Goal: Task Accomplishment & Management: Manage account settings

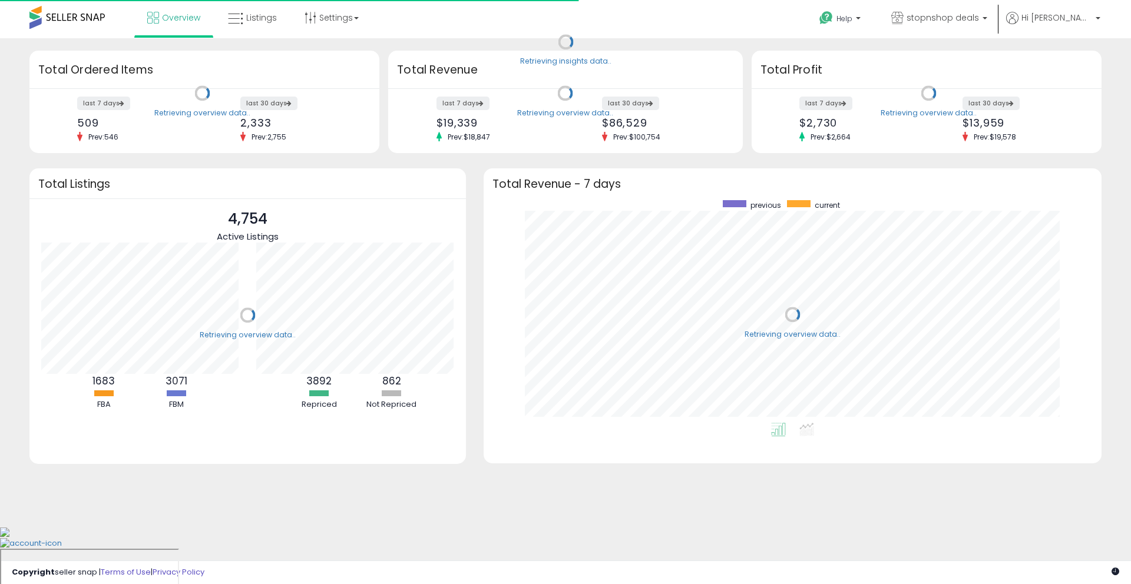
scroll to position [223, 594]
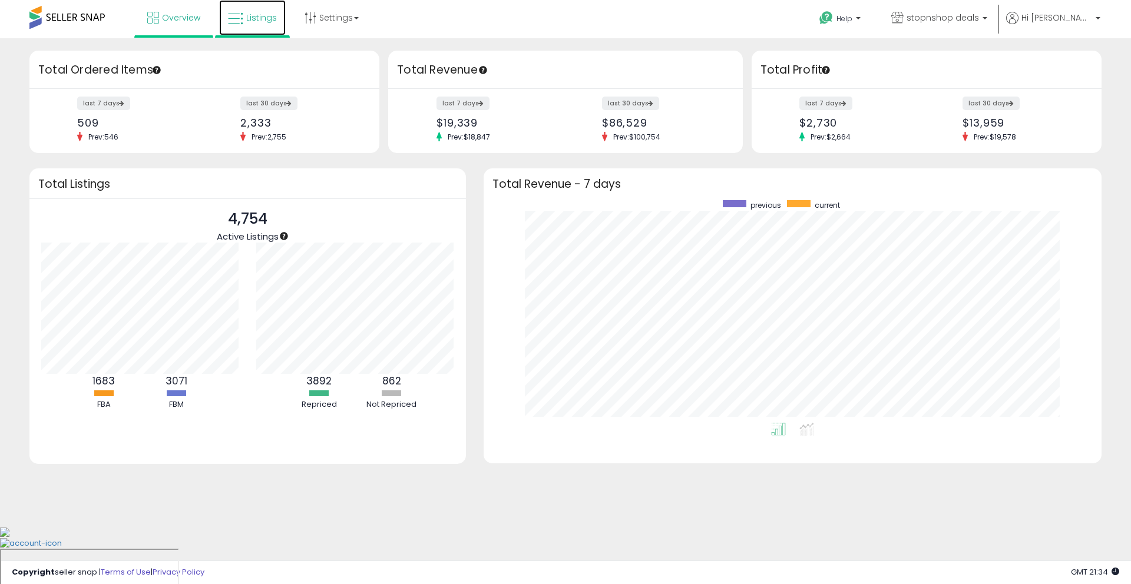
click at [256, 17] on span "Listings" at bounding box center [261, 18] width 31 height 12
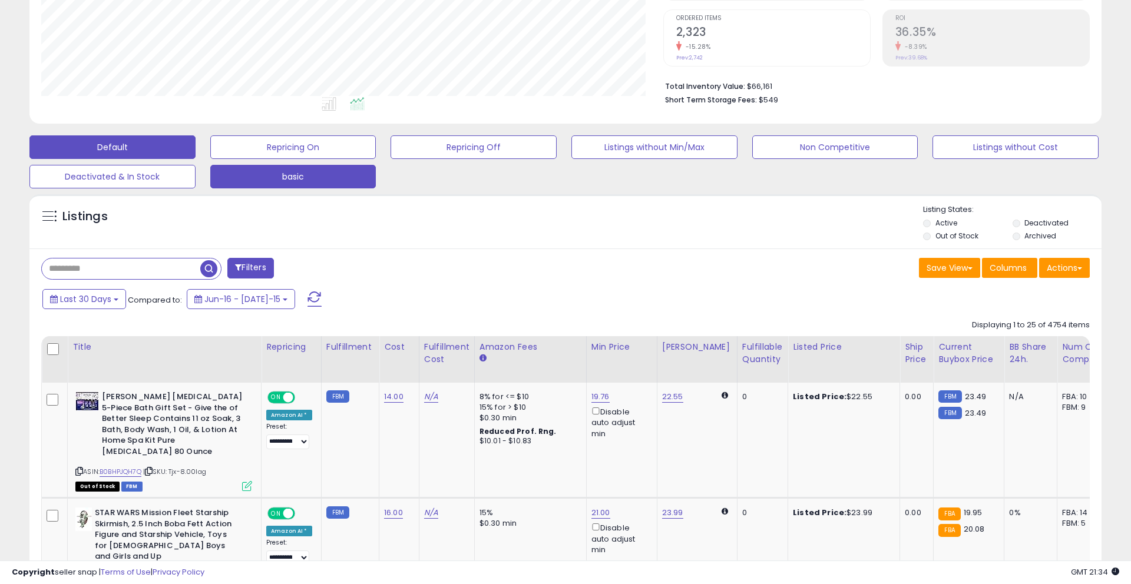
scroll to position [241, 621]
click at [353, 159] on button "basic" at bounding box center [293, 147] width 166 height 24
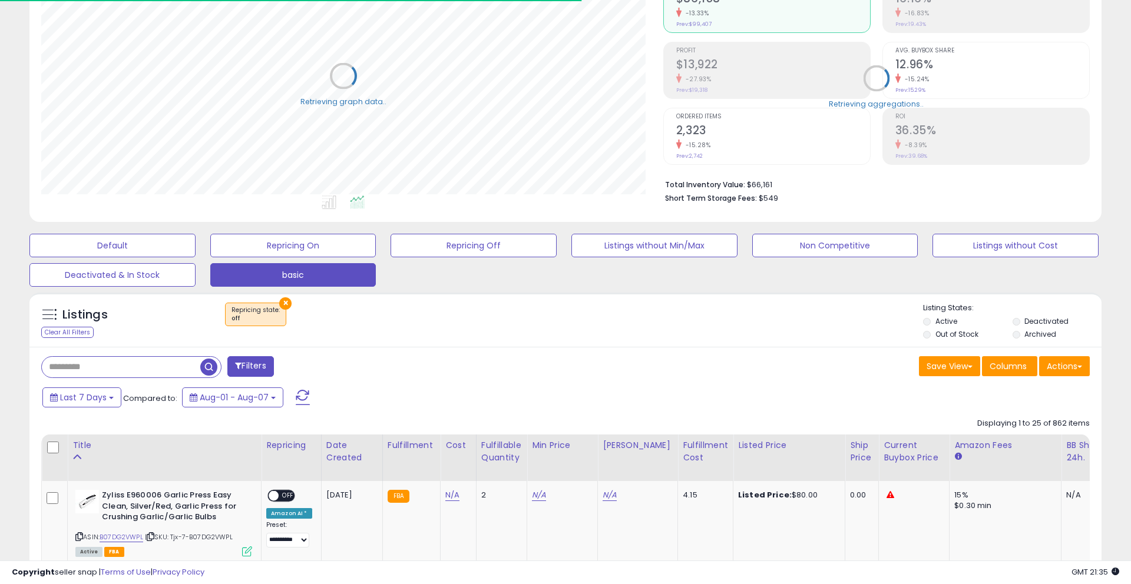
scroll to position [236, 0]
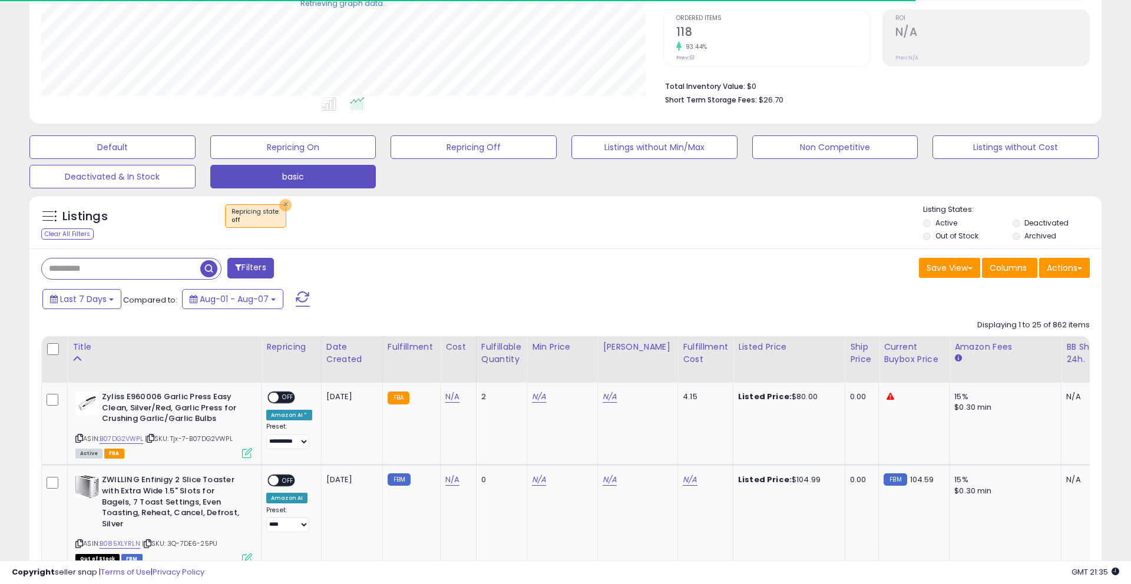
click at [280, 207] on button "×" at bounding box center [285, 205] width 12 height 12
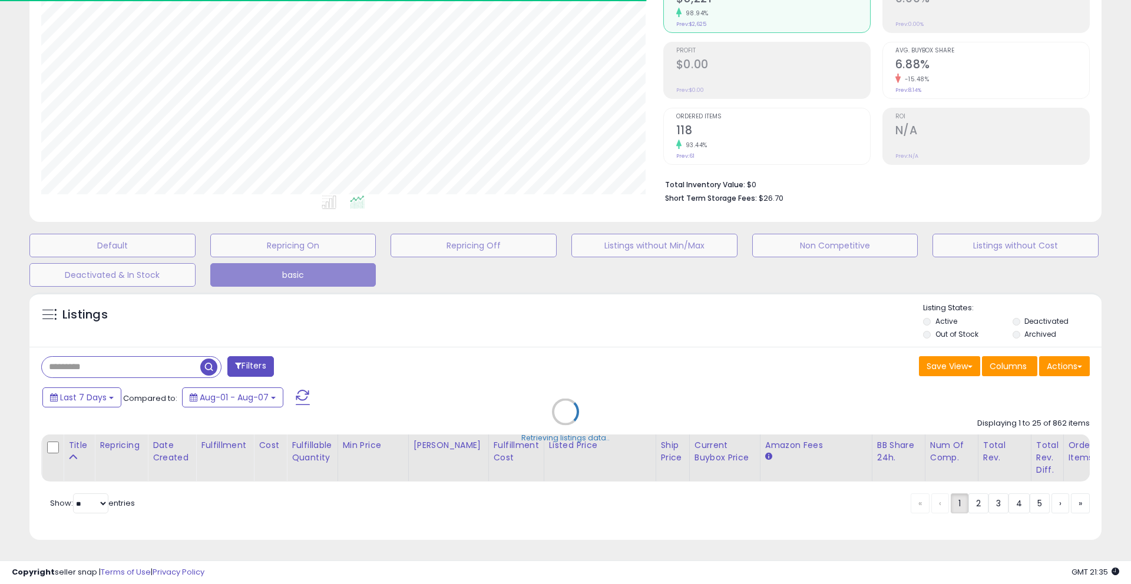
scroll to position [241, 621]
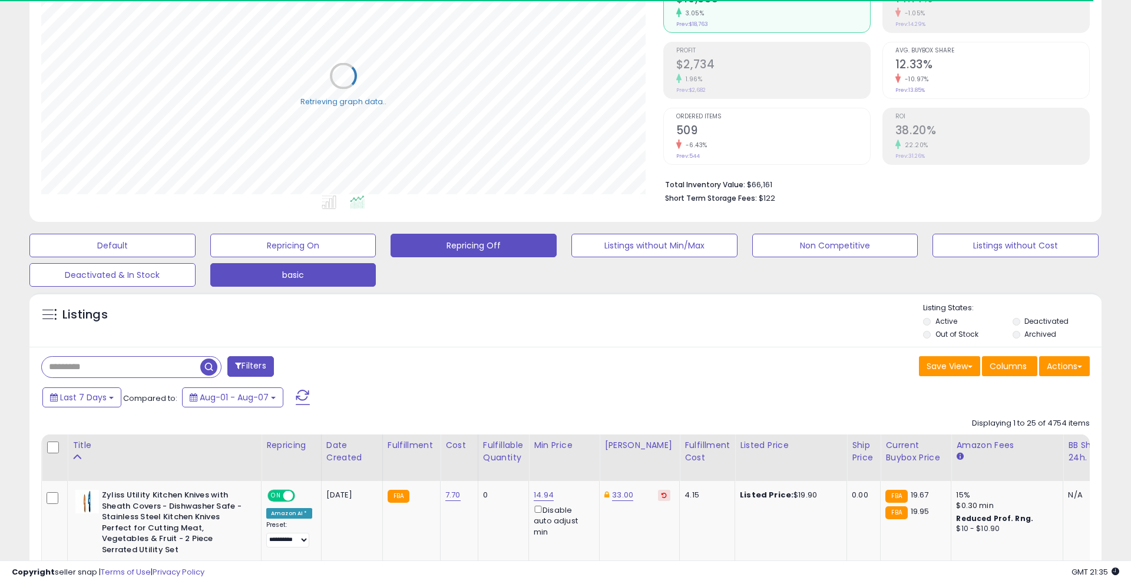
click at [195, 246] on button "Repricing Off" at bounding box center [112, 246] width 166 height 24
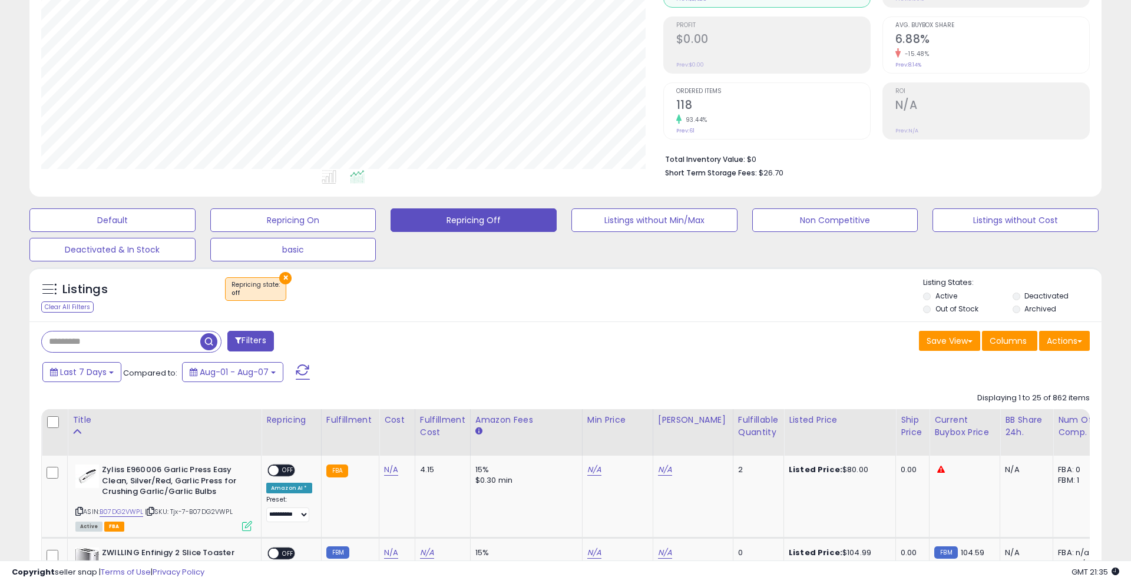
scroll to position [167, 0]
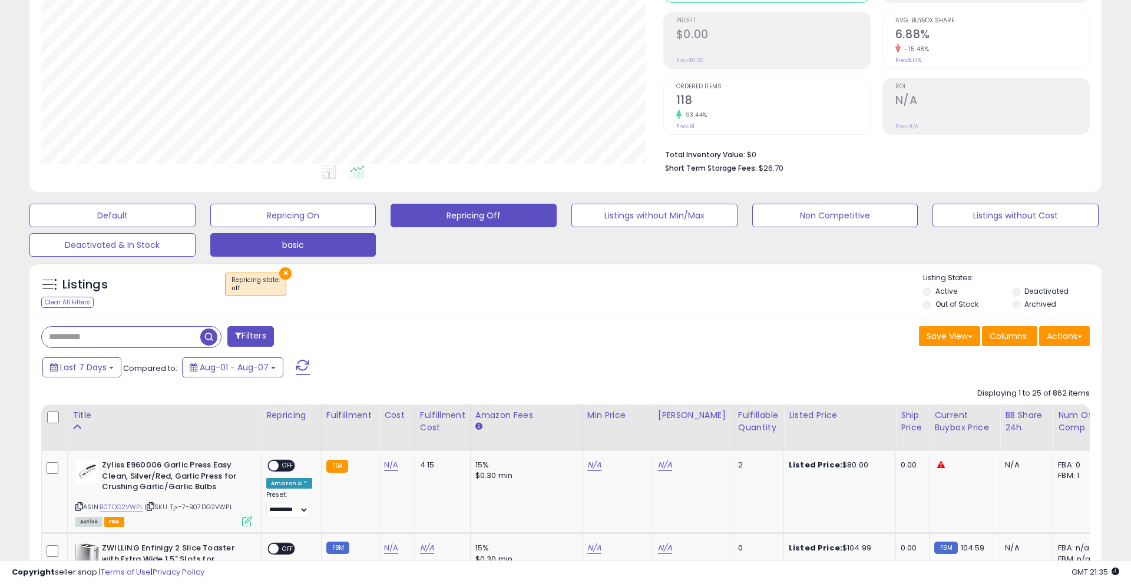
click at [195, 227] on button "basic" at bounding box center [112, 216] width 166 height 24
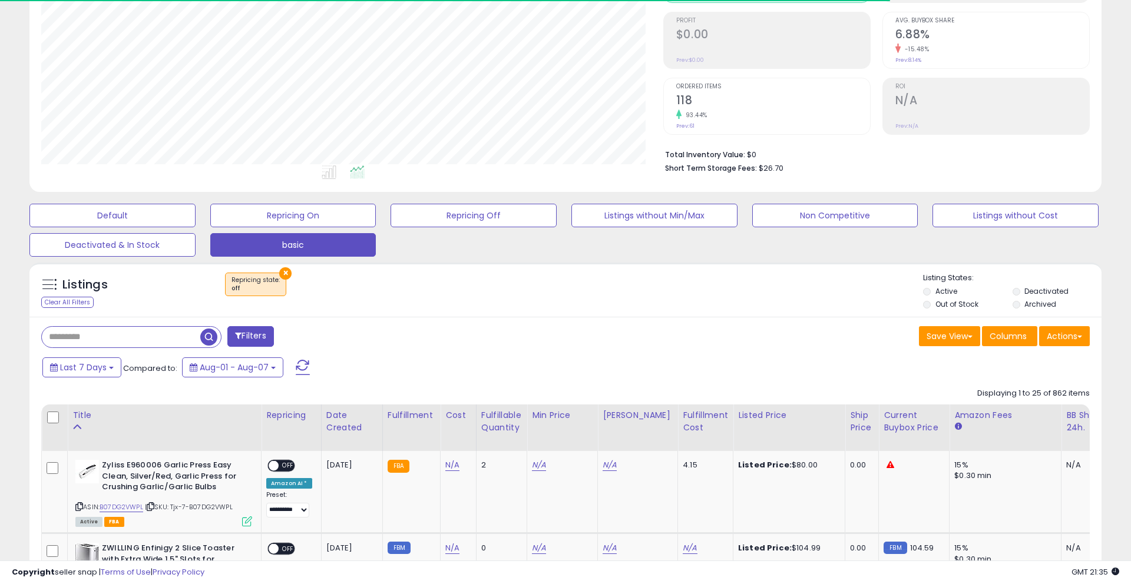
scroll to position [241, 621]
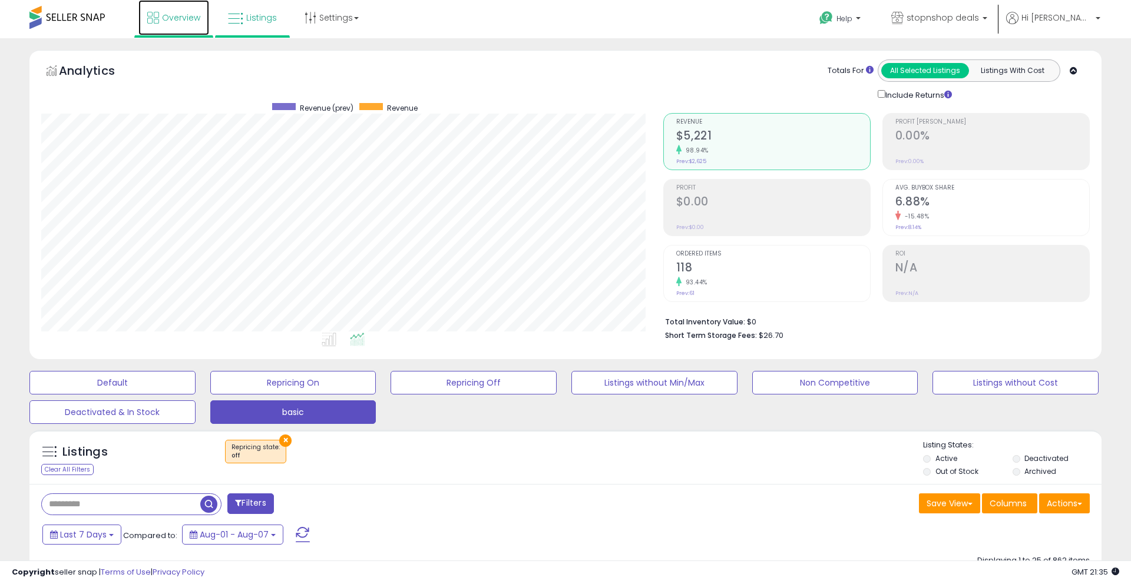
scroll to position [241, 621]
click at [191, 23] on link "Overview" at bounding box center [173, 17] width 71 height 35
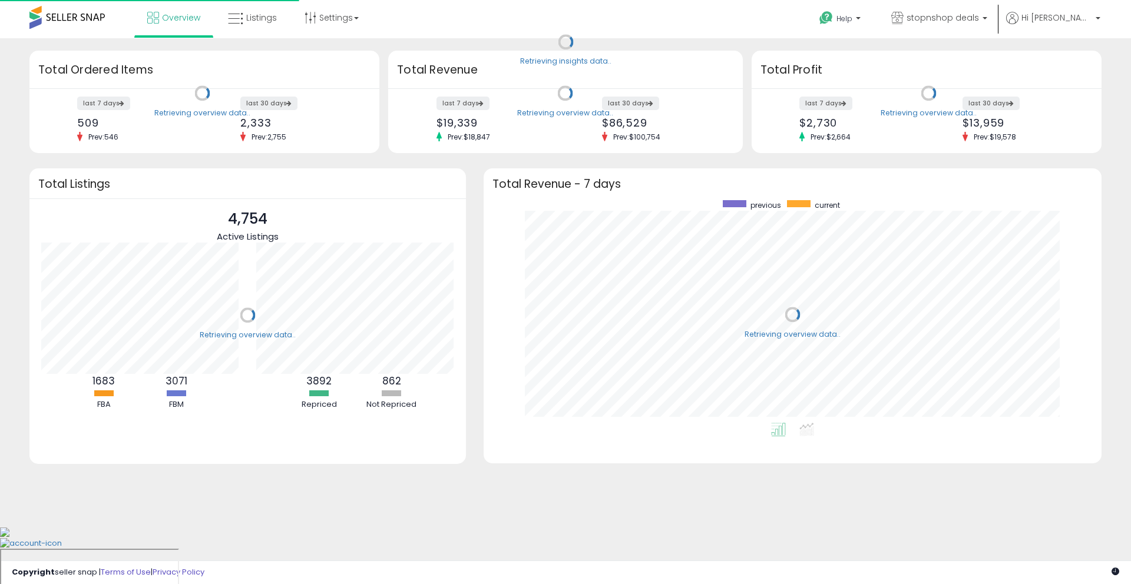
scroll to position [223, 594]
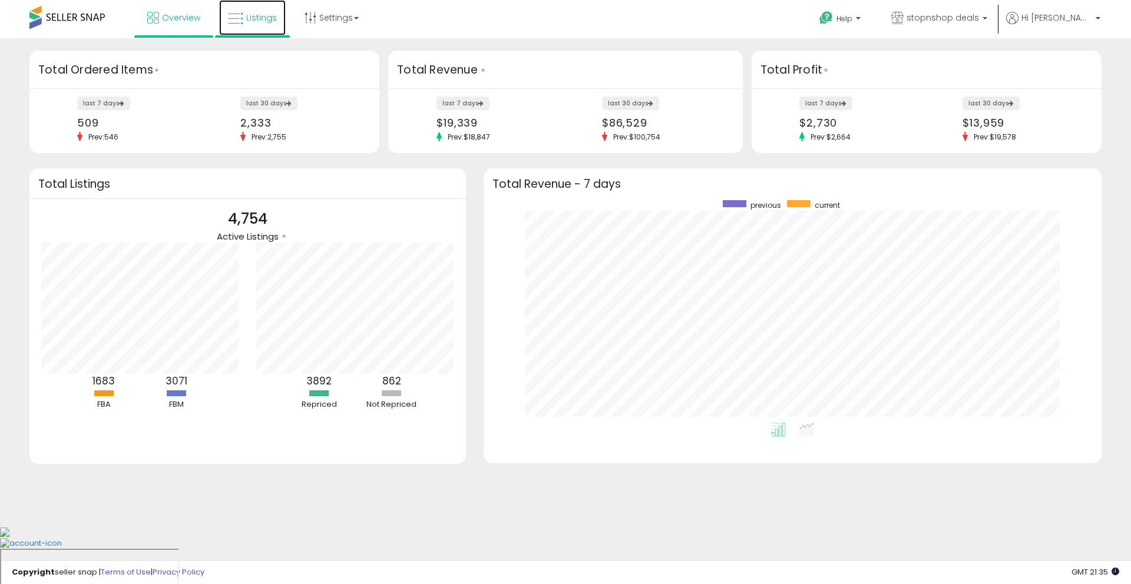
click at [267, 25] on link "Listings" at bounding box center [252, 17] width 67 height 35
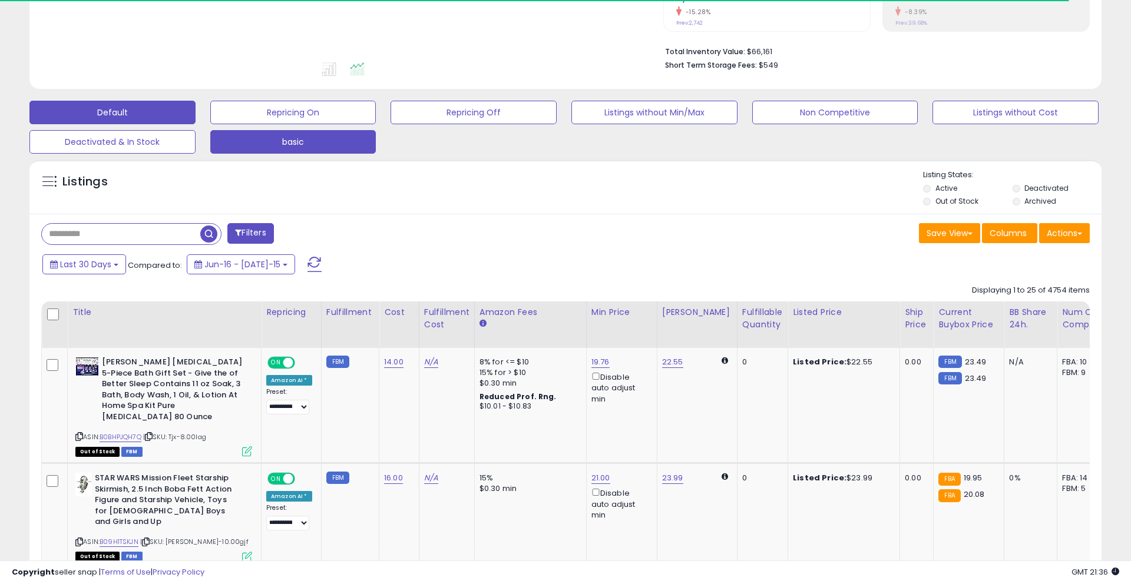
scroll to position [280, 0]
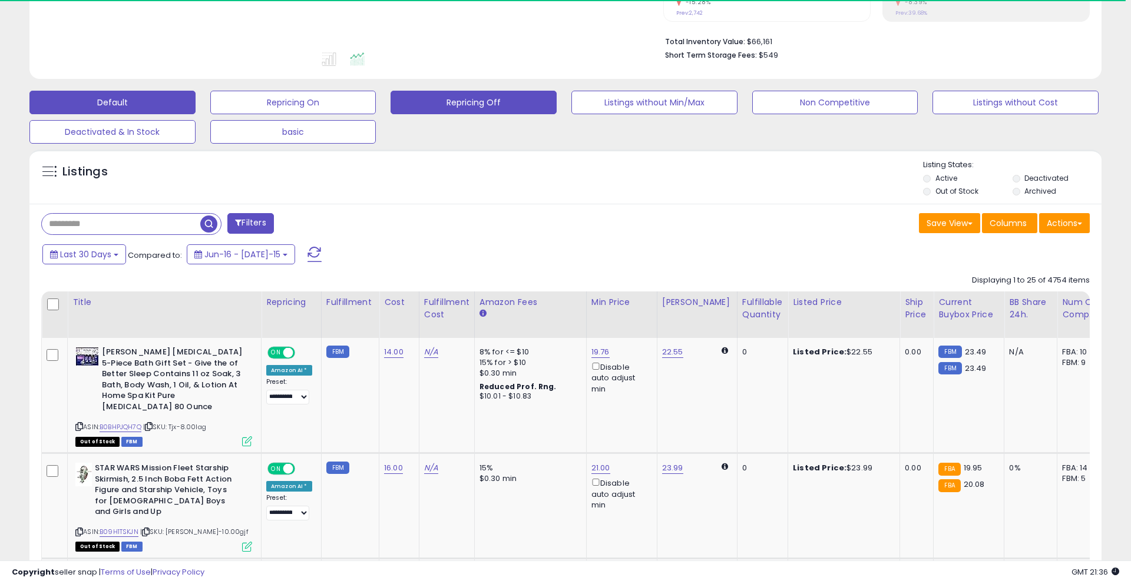
click at [376, 102] on button "Repricing Off" at bounding box center [293, 103] width 166 height 24
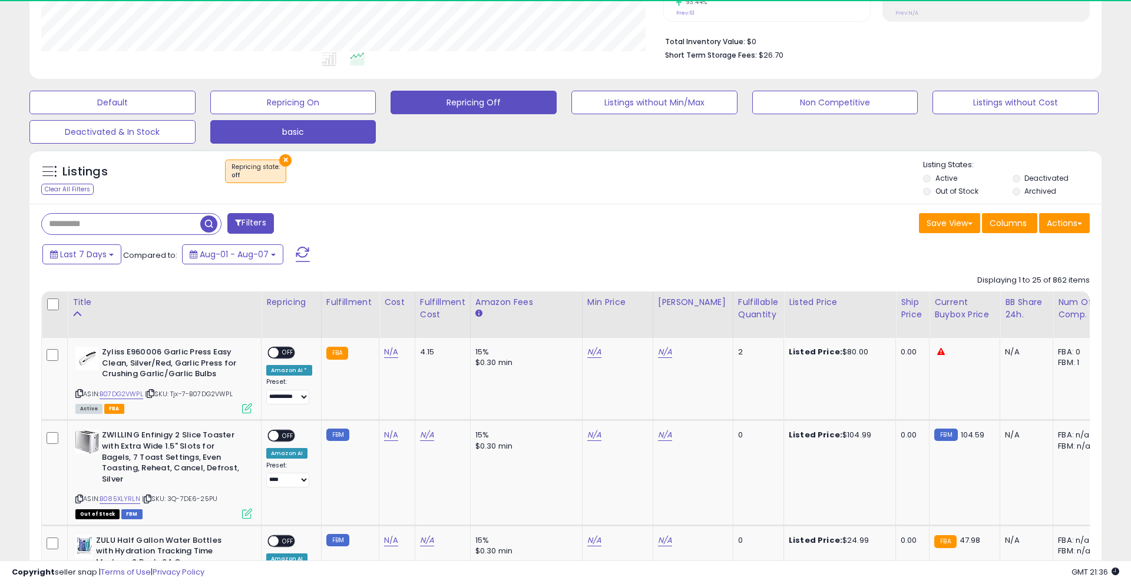
scroll to position [241, 621]
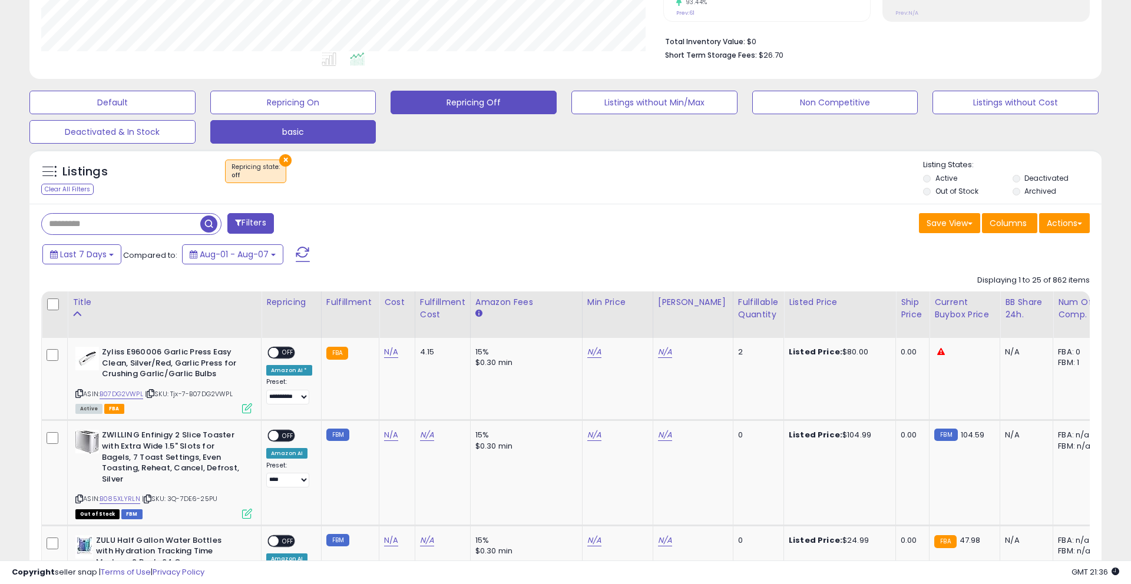
click at [195, 114] on button "basic" at bounding box center [112, 103] width 166 height 24
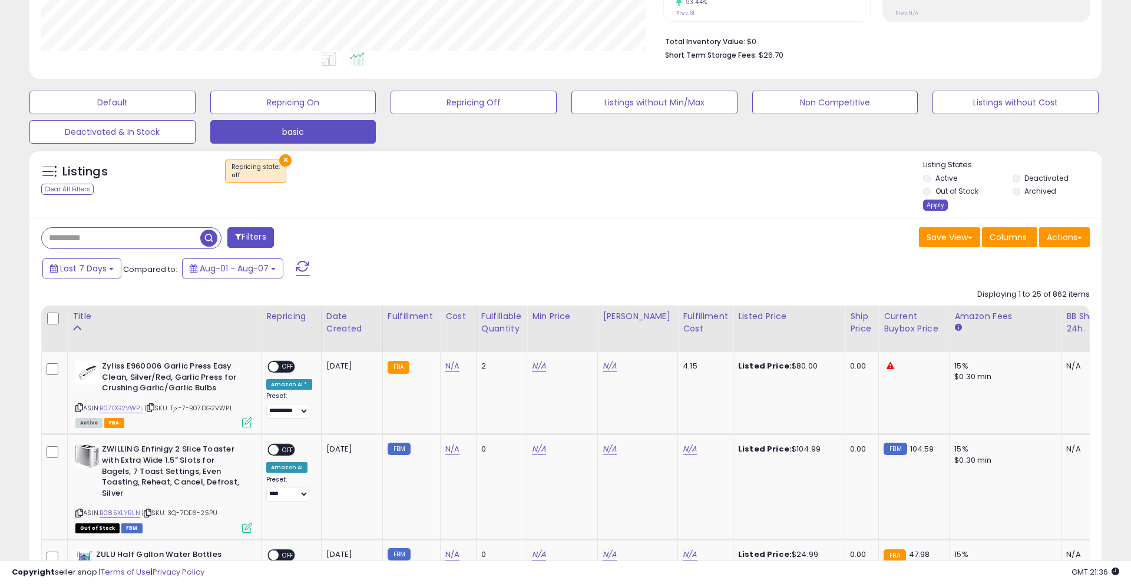
click at [940, 208] on div "Apply" at bounding box center [935, 205] width 25 height 11
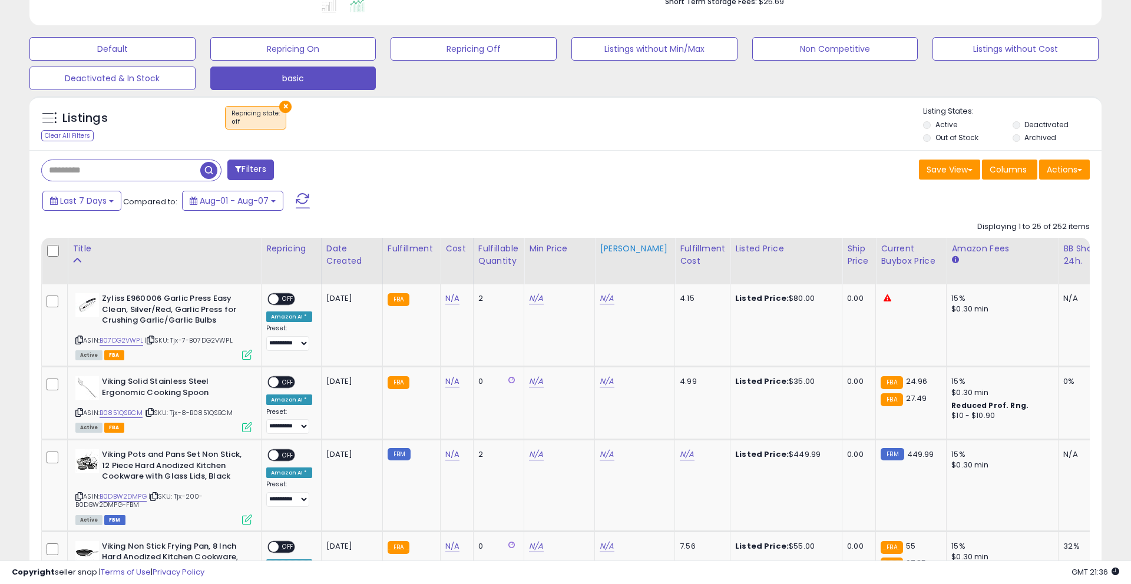
scroll to position [334, 0]
drag, startPoint x: 350, startPoint y: 263, endPoint x: 432, endPoint y: 376, distance: 139.9
click at [350, 263] on div "Date Created" at bounding box center [351, 254] width 51 height 25
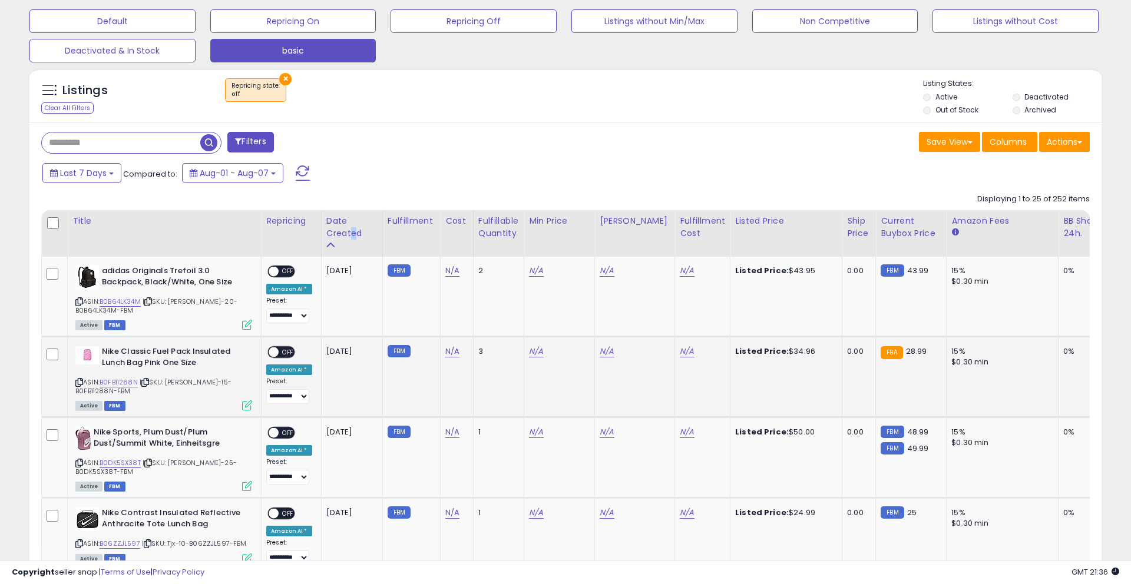
scroll to position [364, 0]
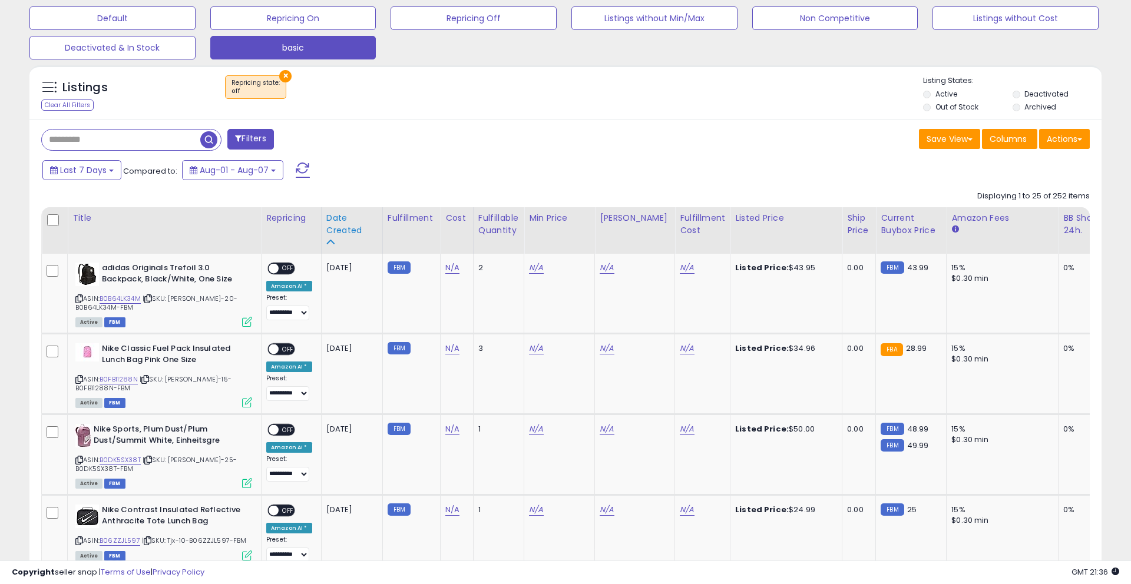
click at [329, 241] on icon at bounding box center [330, 242] width 8 height 8
click at [349, 229] on div "Date Created" at bounding box center [351, 224] width 51 height 25
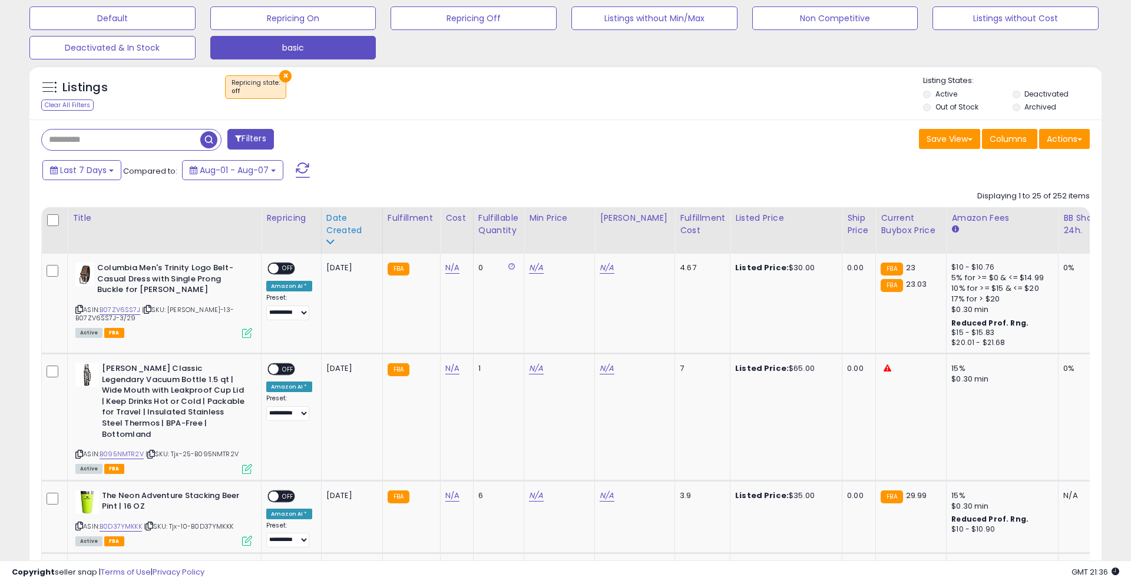
click at [341, 223] on div "Date Created" at bounding box center [351, 224] width 51 height 25
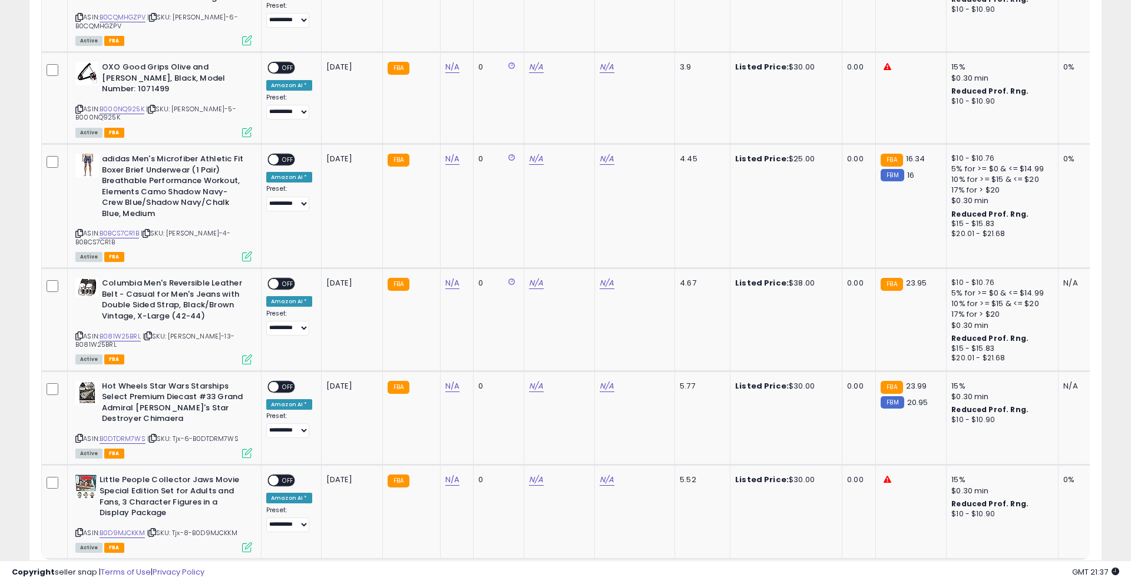
scroll to position [2378, 0]
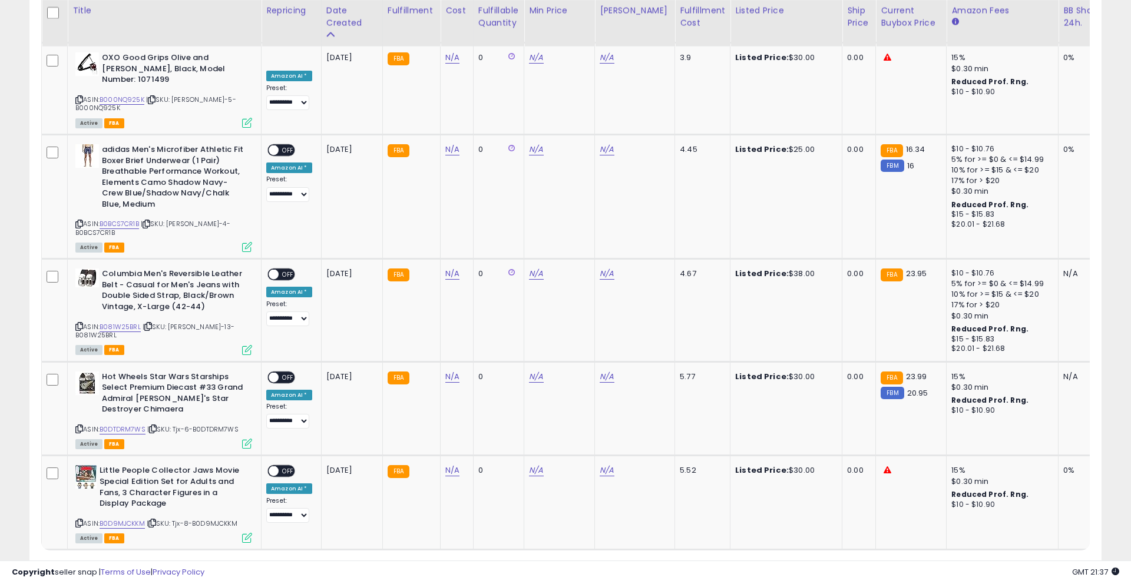
click at [1071, 562] on link "5" at bounding box center [1080, 572] width 19 height 20
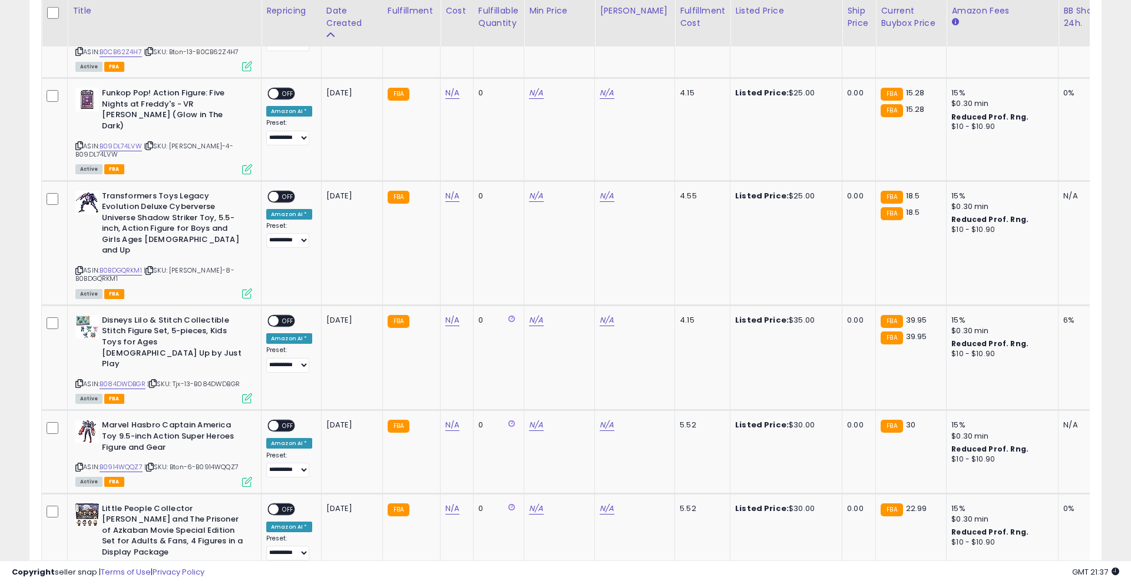
scroll to position [2318, 0]
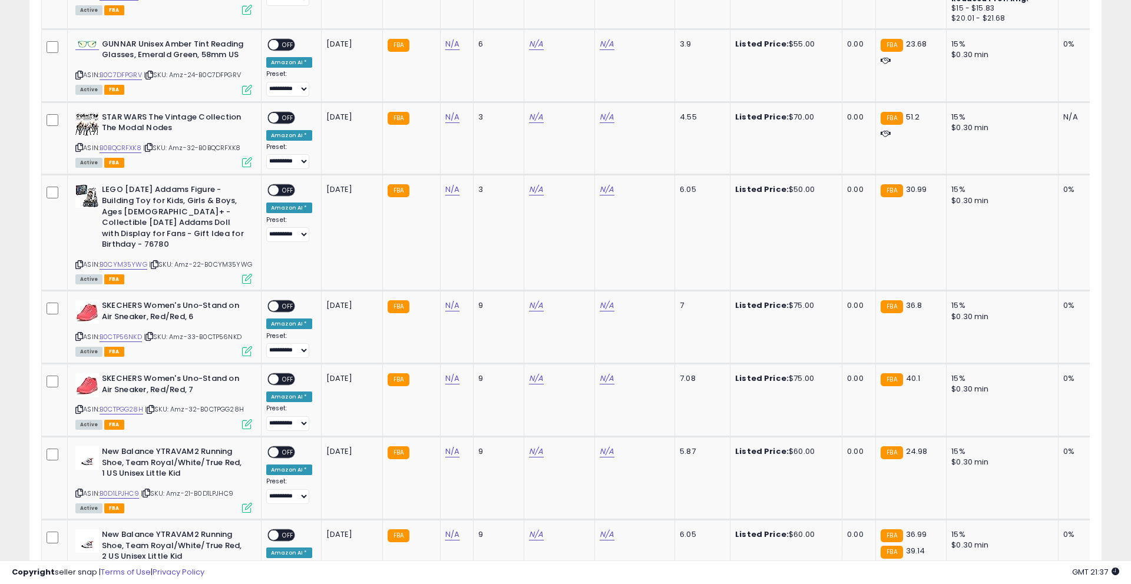
scroll to position [2384, 0]
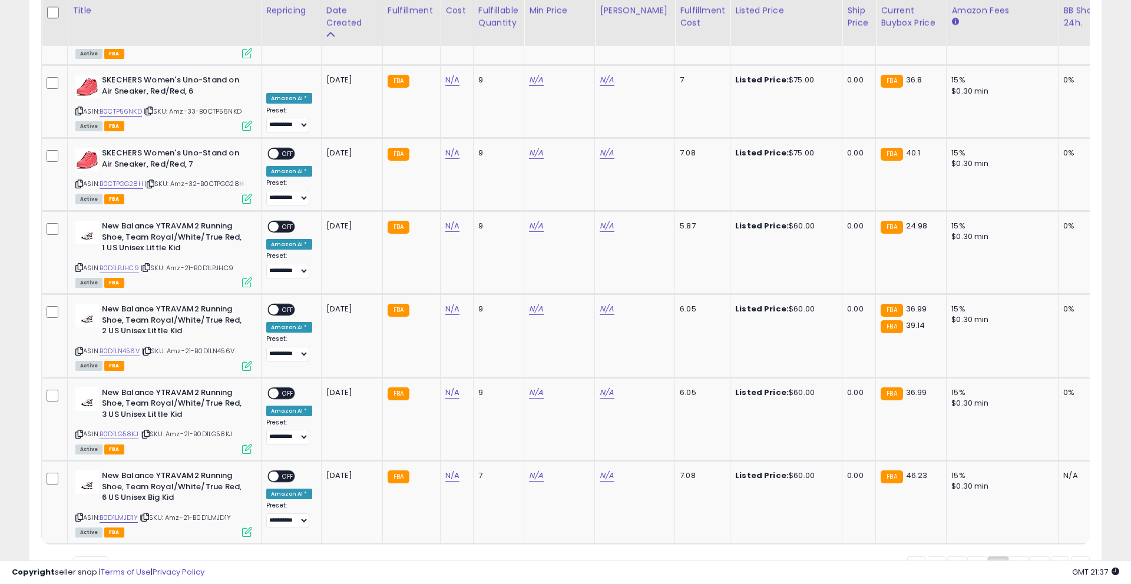
drag, startPoint x: 1041, startPoint y: 506, endPoint x: 890, endPoint y: 439, distance: 165.3
click at [1071, 556] on link "9" at bounding box center [1080, 566] width 19 height 20
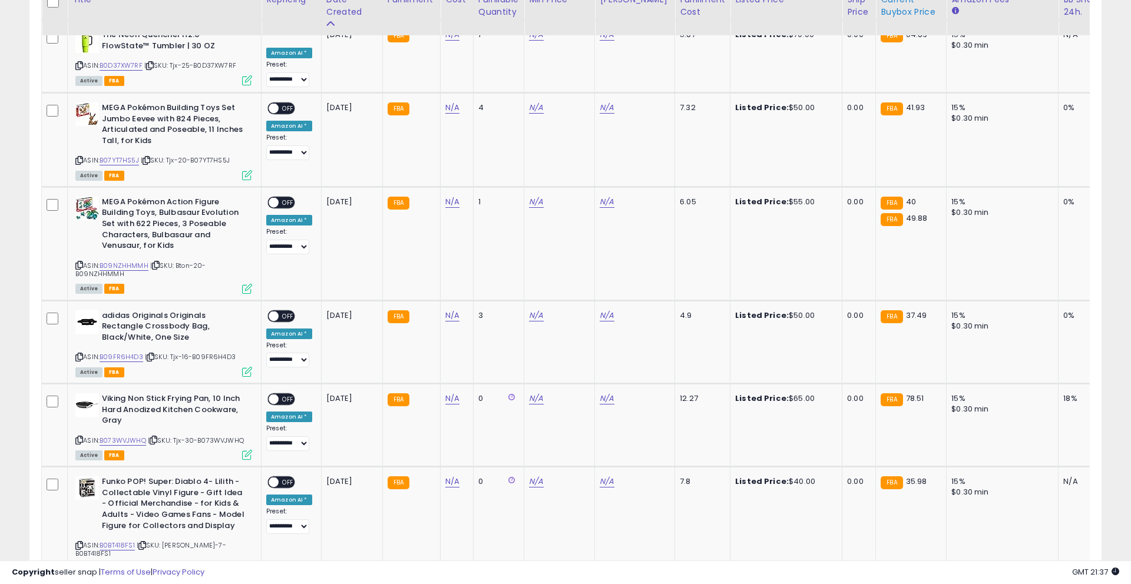
scroll to position [2403, 0]
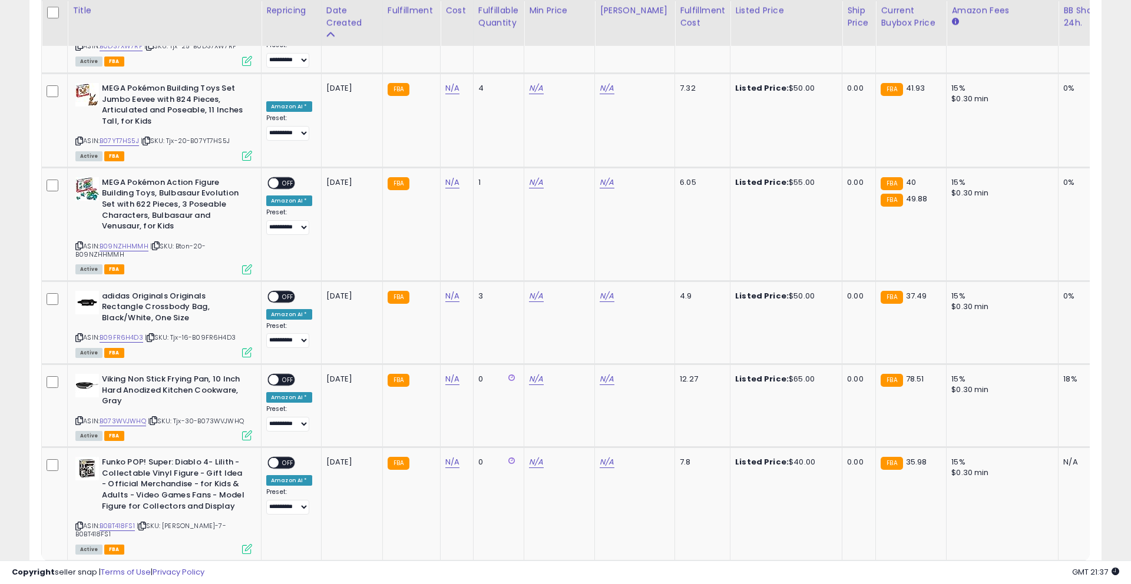
click at [1071, 574] on link "11" at bounding box center [1080, 584] width 19 height 20
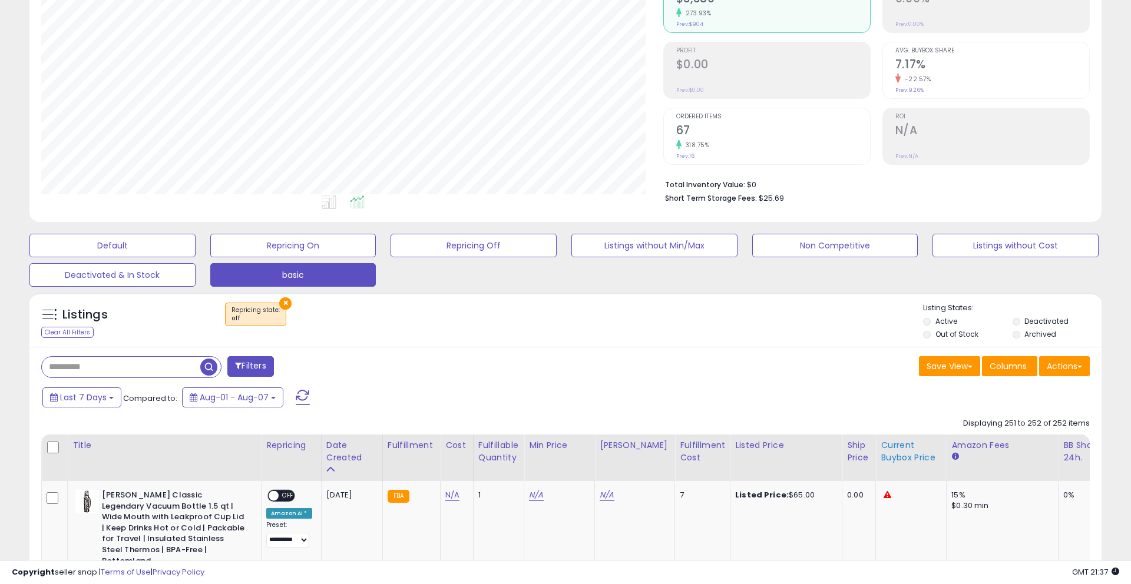
scroll to position [353, 0]
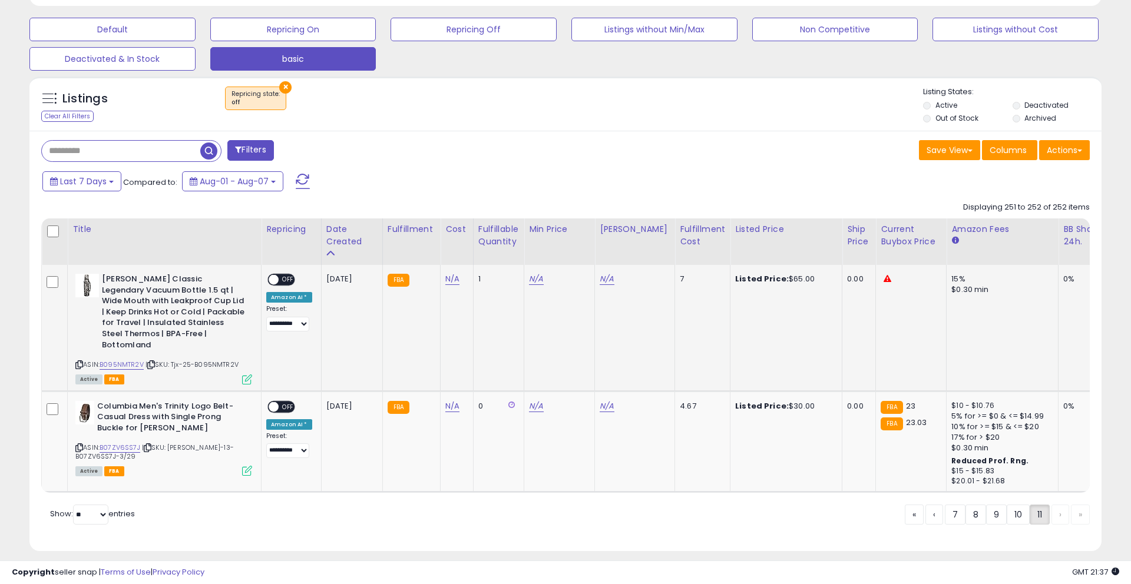
click at [191, 360] on span "| SKU: Tjx-25-B095NMTR2V" at bounding box center [191, 364] width 93 height 9
drag, startPoint x: 191, startPoint y: 353, endPoint x: 210, endPoint y: 362, distance: 21.1
click at [190, 360] on span "| SKU: Tjx-25-B095NMTR2V" at bounding box center [191, 364] width 93 height 9
drag, startPoint x: 449, startPoint y: 280, endPoint x: 449, endPoint y: 313, distance: 33.0
click at [449, 280] on link "N/A" at bounding box center [452, 279] width 14 height 12
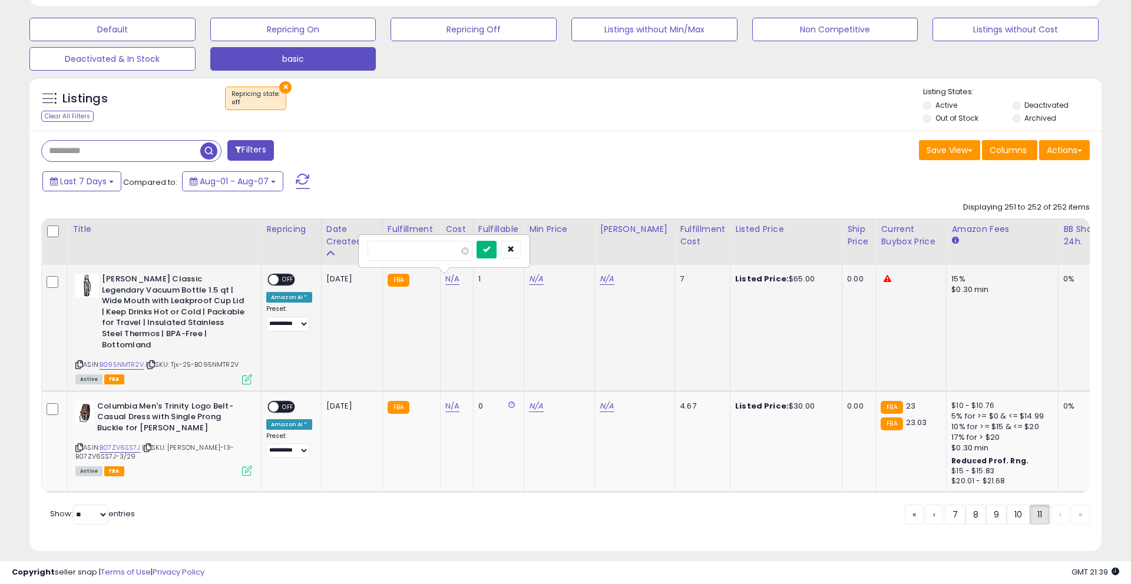
type input "**"
click at [490, 250] on icon "submit" at bounding box center [486, 249] width 7 height 7
click at [783, 280] on div "Listed Price: $65.00" at bounding box center [786, 279] width 98 height 11
click at [784, 283] on div "Listed Price: $65.00" at bounding box center [786, 279] width 98 height 11
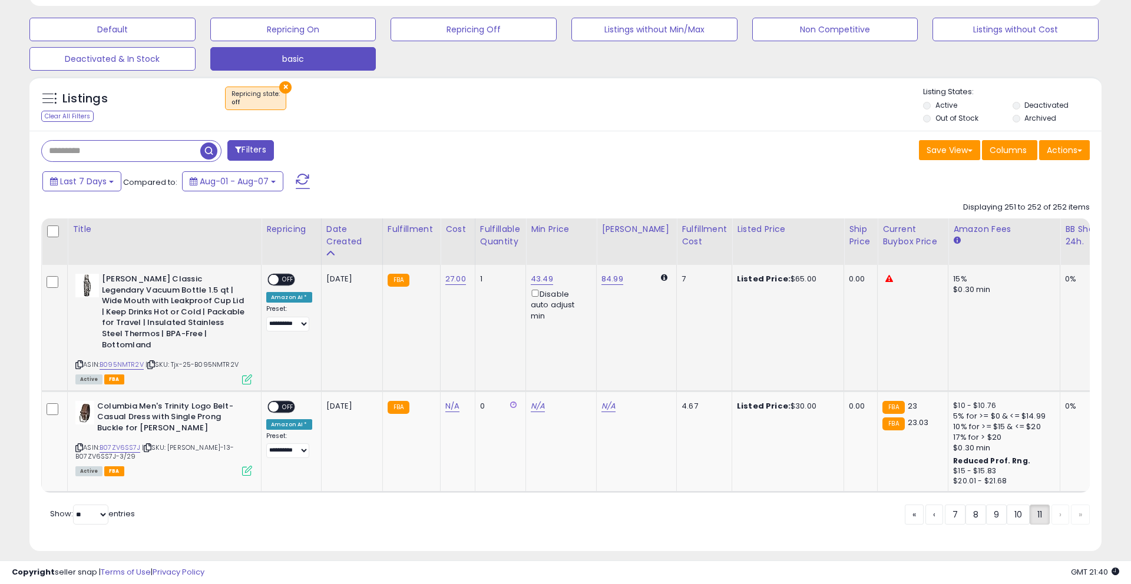
click at [784, 284] on div "Listed Price: $65.00" at bounding box center [786, 279] width 98 height 11
click at [785, 283] on div "Listed Price: $65.00" at bounding box center [786, 279] width 98 height 11
click at [286, 322] on select "**********" at bounding box center [287, 324] width 43 height 15
click at [266, 317] on select "**********" at bounding box center [287, 324] width 43 height 15
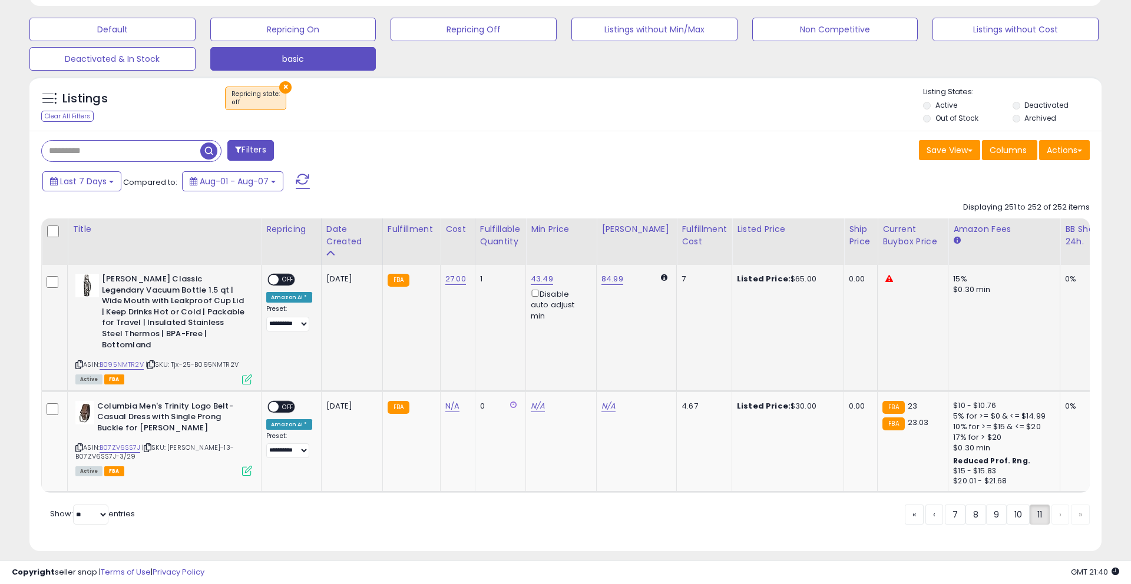
click at [293, 281] on span "OFF" at bounding box center [288, 280] width 19 height 10
click at [1051, 505] on link "10" at bounding box center [1060, 515] width 18 height 20
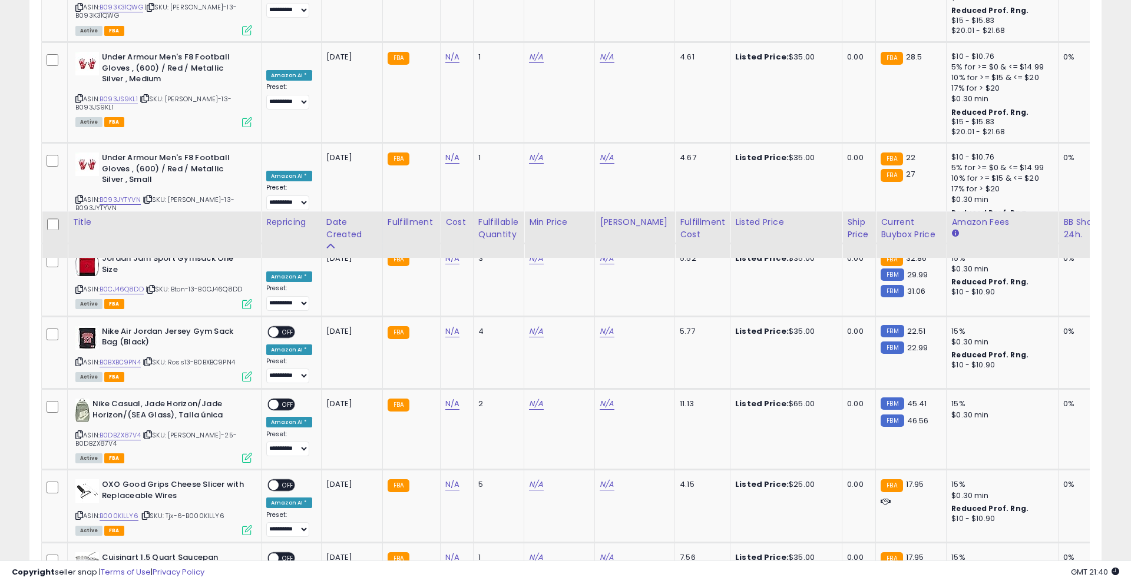
scroll to position [2415, 0]
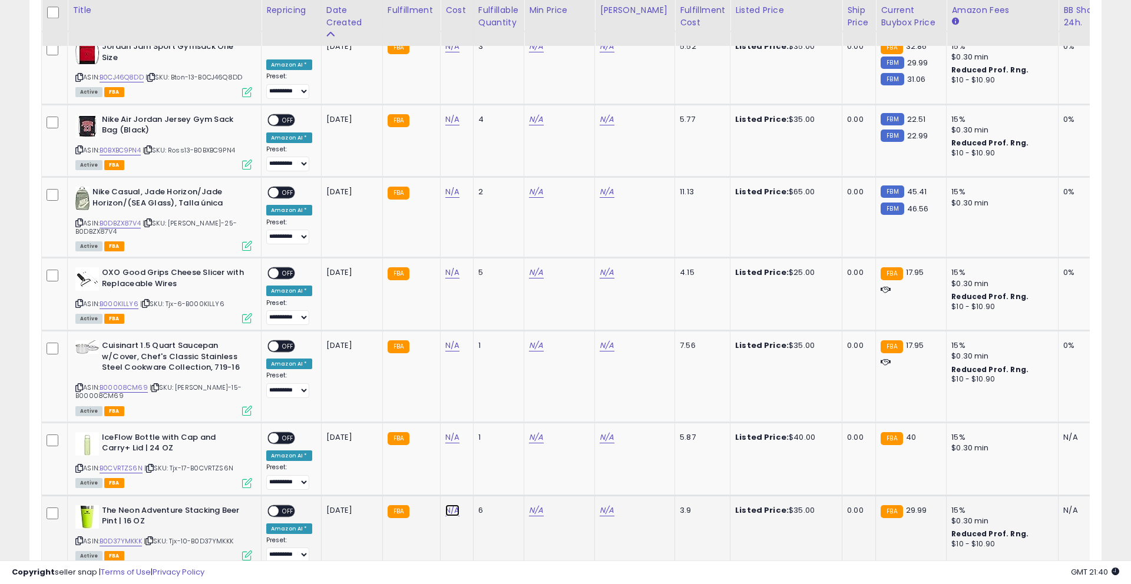
type input "**"
click at [489, 396] on button "submit" at bounding box center [486, 394] width 20 height 18
click at [785, 505] on div "Listed Price: $35.00" at bounding box center [784, 510] width 98 height 11
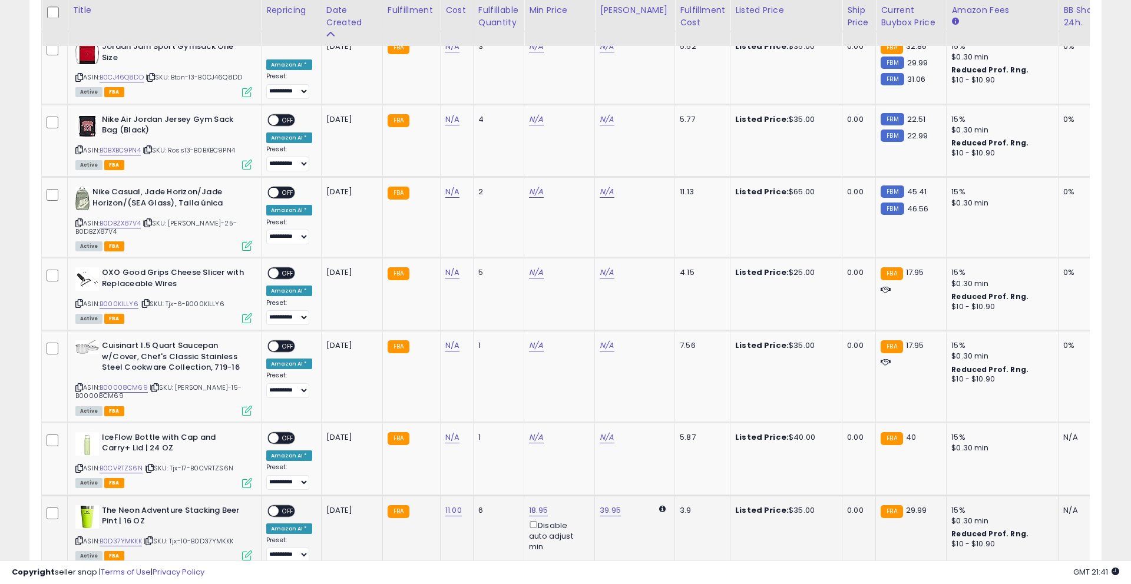
click at [289, 506] on span "OFF" at bounding box center [288, 511] width 19 height 10
type input "**"
click at [489, 326] on button "submit" at bounding box center [486, 321] width 20 height 18
click at [782, 432] on div "Listed Price: $40.00" at bounding box center [784, 437] width 98 height 11
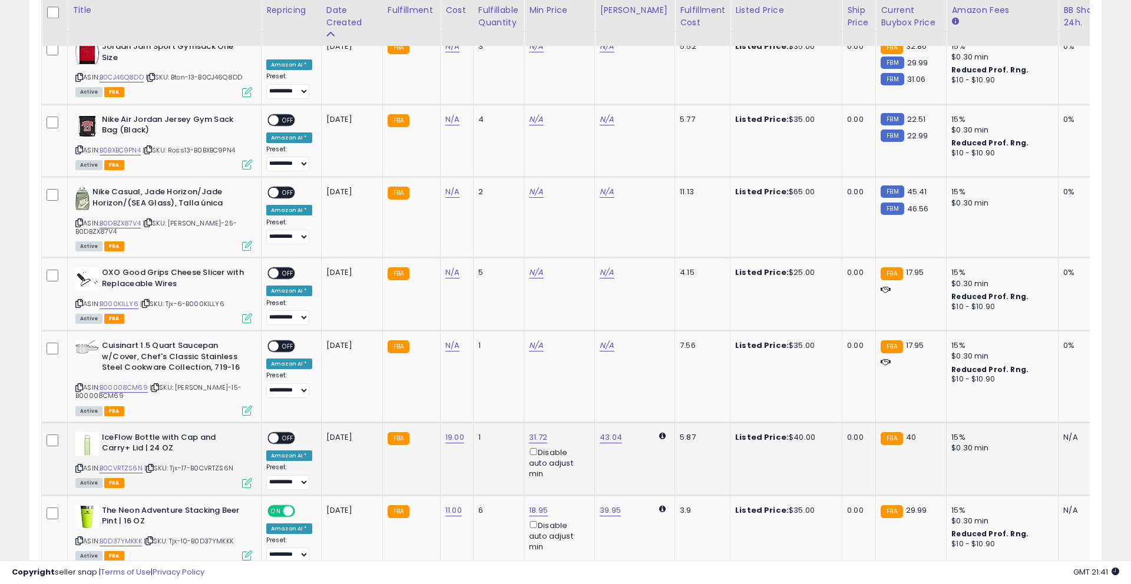
click at [783, 432] on div "Listed Price: $40.00" at bounding box center [784, 437] width 98 height 11
click at [288, 433] on span "OFF" at bounding box center [288, 438] width 19 height 10
type input "**"
click at [490, 237] on icon "submit" at bounding box center [486, 236] width 7 height 7
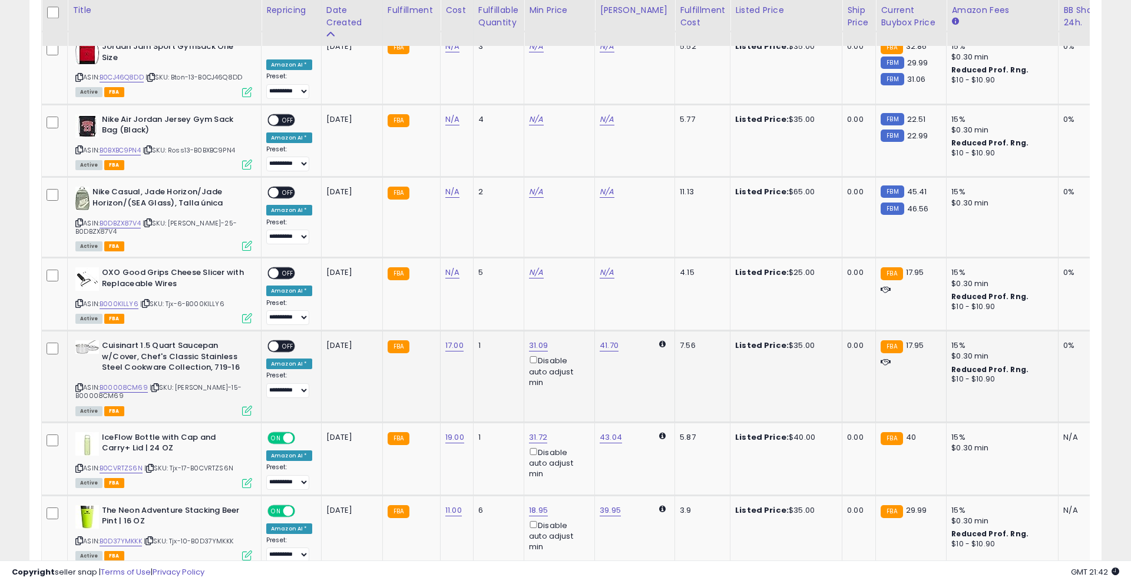
click at [786, 340] on div "Listed Price: $35.00" at bounding box center [784, 345] width 98 height 11
drag, startPoint x: 784, startPoint y: 262, endPoint x: 783, endPoint y: 243, distance: 18.9
click at [784, 340] on div "Listed Price: $35.00" at bounding box center [784, 345] width 98 height 11
click at [780, 258] on td "Listed Price: $25.00" at bounding box center [786, 294] width 112 height 73
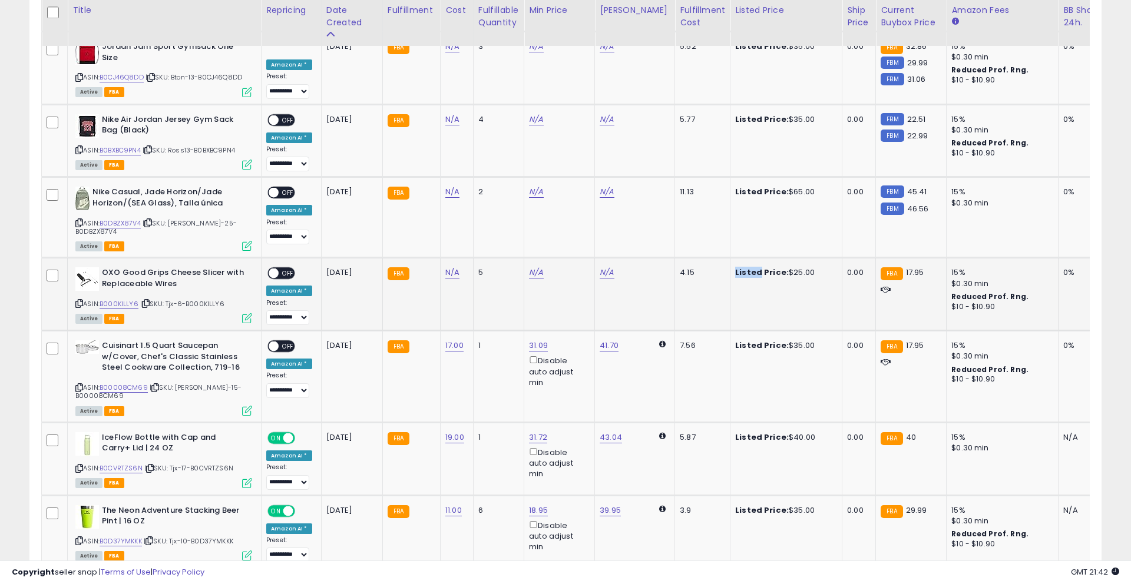
drag, startPoint x: 780, startPoint y: 181, endPoint x: 780, endPoint y: 191, distance: 10.6
click at [780, 258] on td "Listed Price: $25.00" at bounding box center [786, 294] width 112 height 73
click at [786, 258] on td "Listed Price: $25.00" at bounding box center [786, 294] width 112 height 73
click at [291, 342] on span "OFF" at bounding box center [288, 347] width 19 height 10
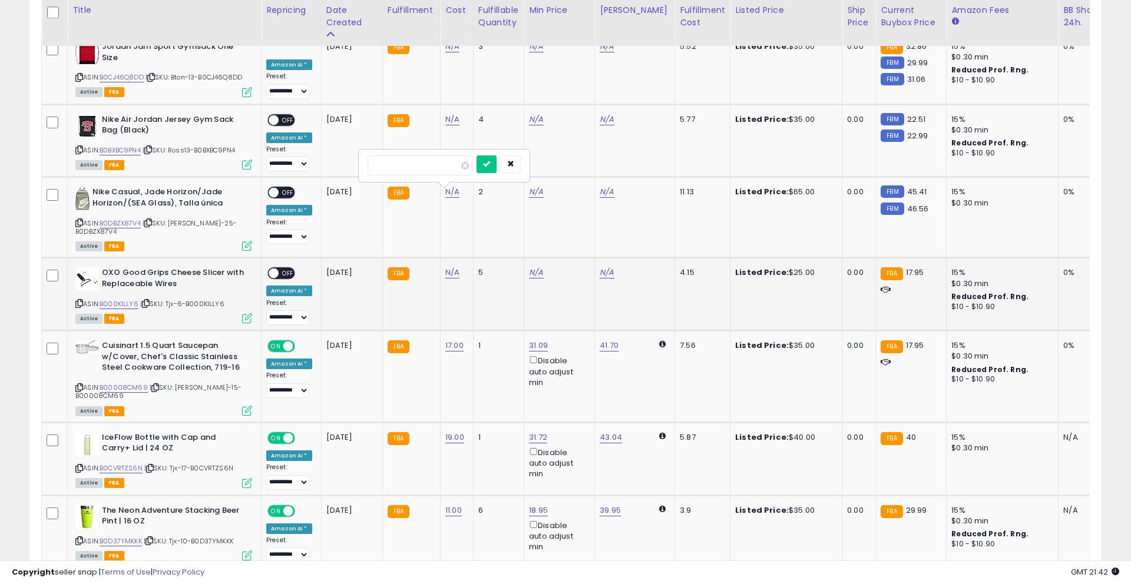
type input "***"
click at [489, 163] on button "submit" at bounding box center [486, 164] width 20 height 18
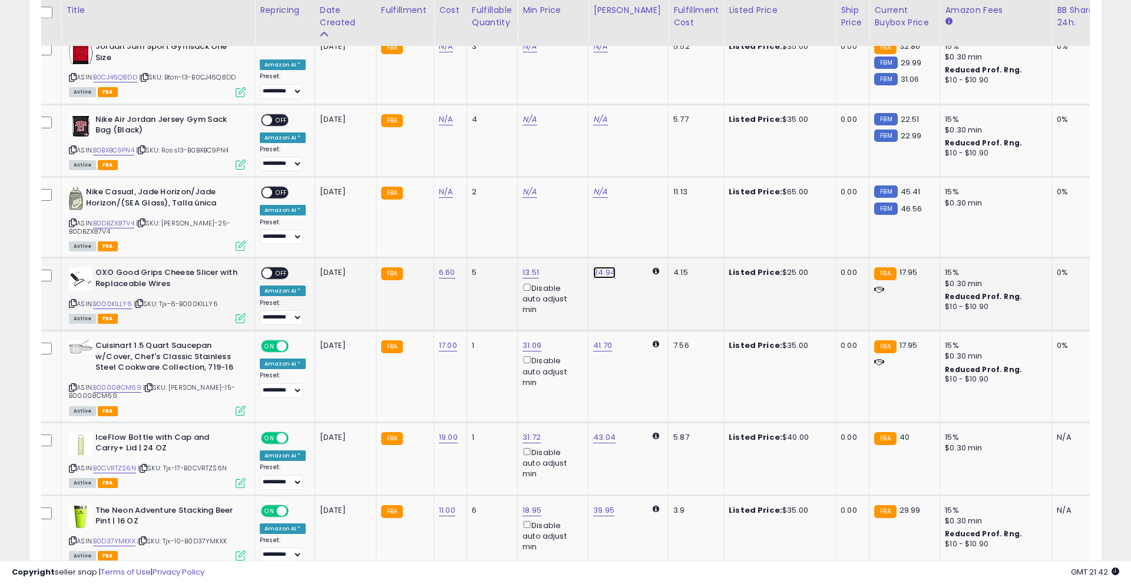
click at [595, 160] on input "*****" at bounding box center [571, 154] width 105 height 20
type input "**"
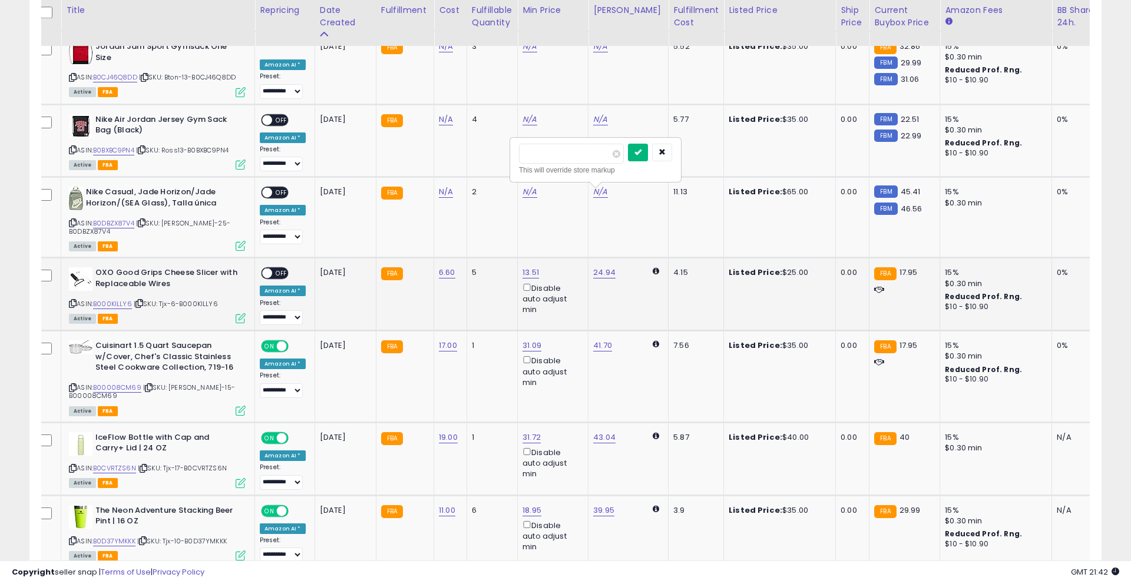
click at [641, 152] on icon "submit" at bounding box center [637, 151] width 7 height 7
click at [281, 269] on span "OFF" at bounding box center [281, 274] width 19 height 10
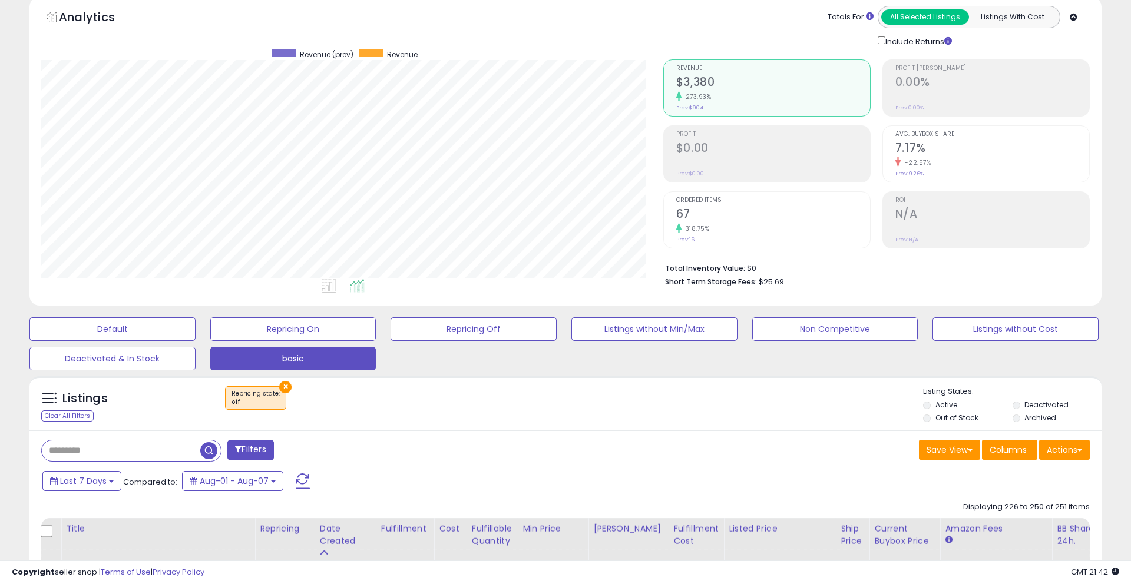
scroll to position [0, 0]
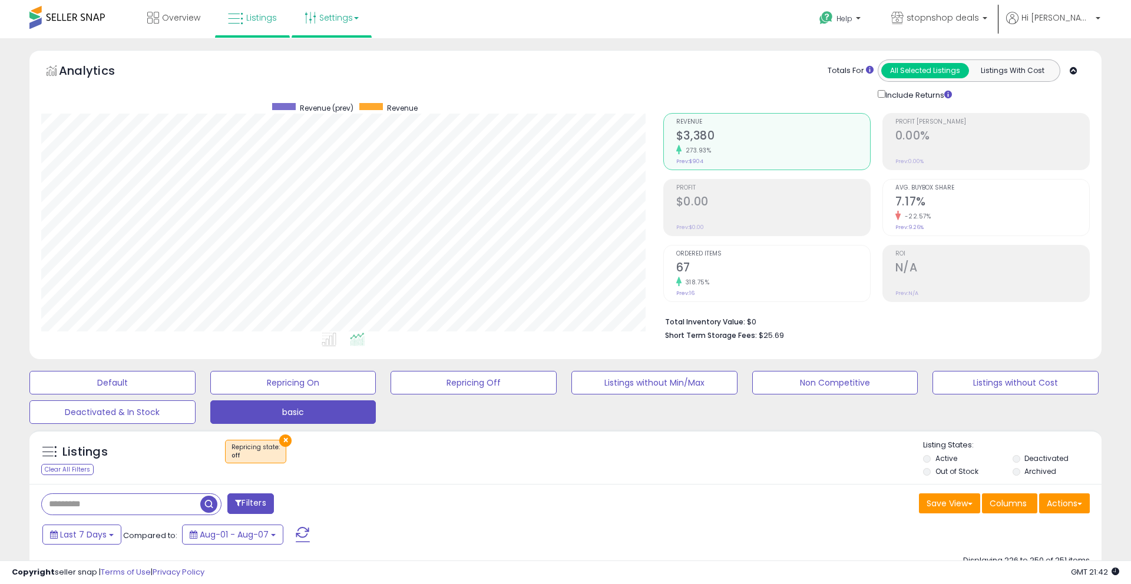
click at [343, 21] on link "Settings" at bounding box center [332, 17] width 72 height 35
click at [340, 57] on link "Store settings" at bounding box center [333, 59] width 53 height 11
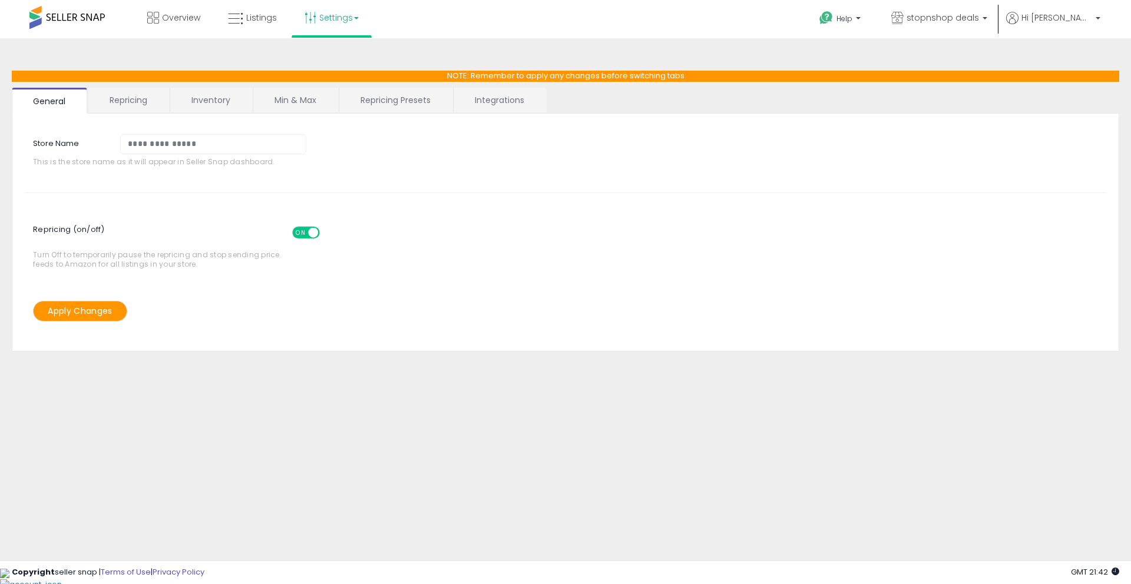
click at [126, 102] on link "Repricing" at bounding box center [128, 100] width 80 height 25
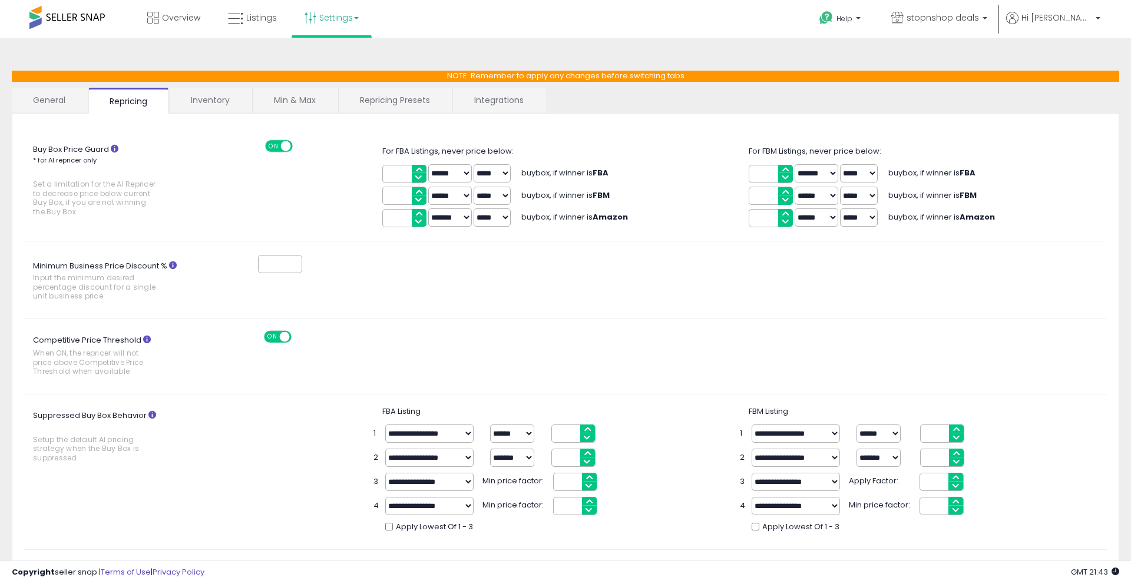
click at [382, 102] on link "Repricing Presets" at bounding box center [395, 100] width 112 height 25
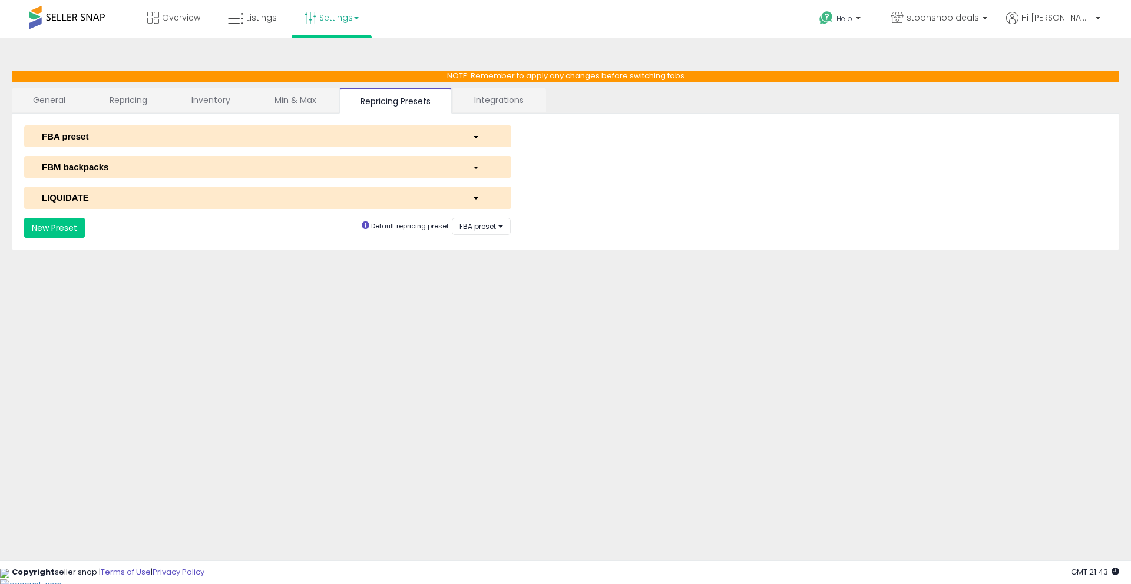
click at [140, 134] on div "FBA preset" at bounding box center [248, 136] width 430 height 12
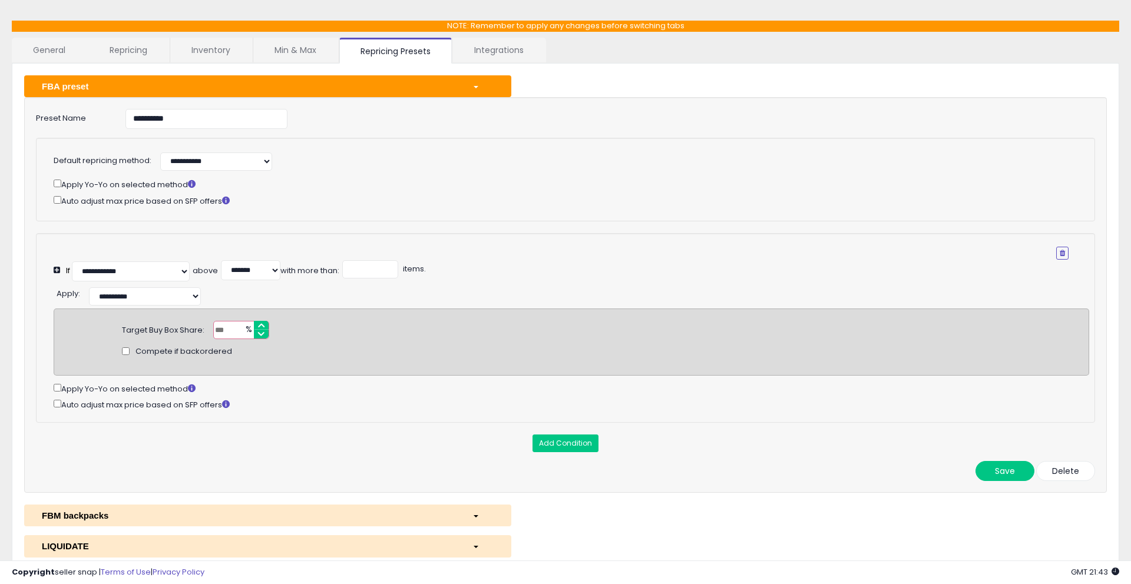
scroll to position [71, 0]
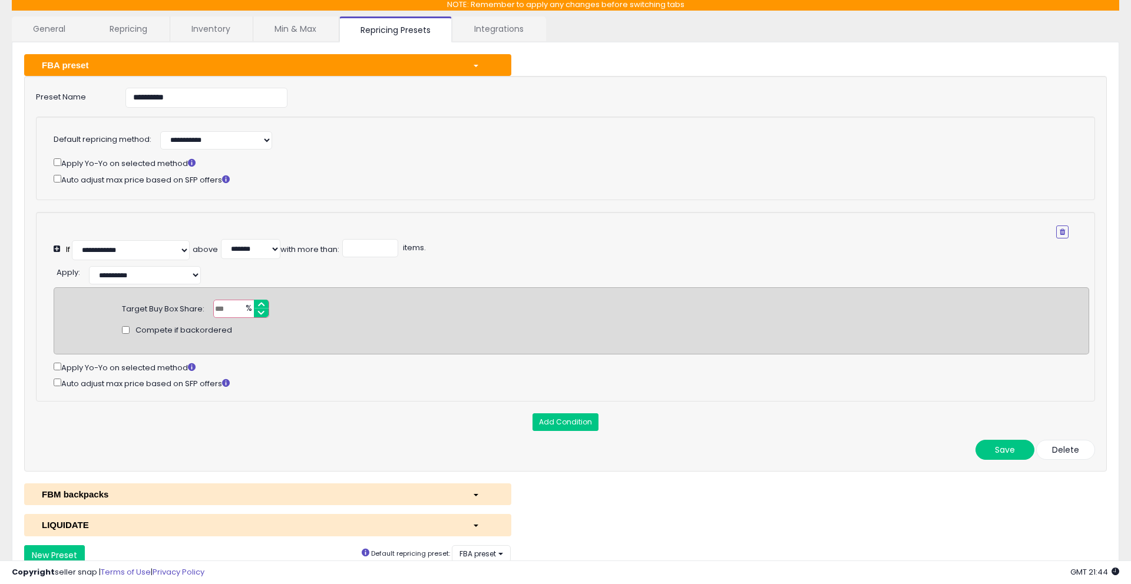
click at [157, 307] on div "Target Buy Box Share:" at bounding box center [163, 307] width 82 height 15
drag, startPoint x: 159, startPoint y: 307, endPoint x: 217, endPoint y: 309, distance: 57.7
click at [208, 309] on div "Target Buy Box Share: *** % Compete if backordered" at bounding box center [571, 309] width 916 height 18
click at [297, 37] on link "Min & Max" at bounding box center [295, 28] width 84 height 25
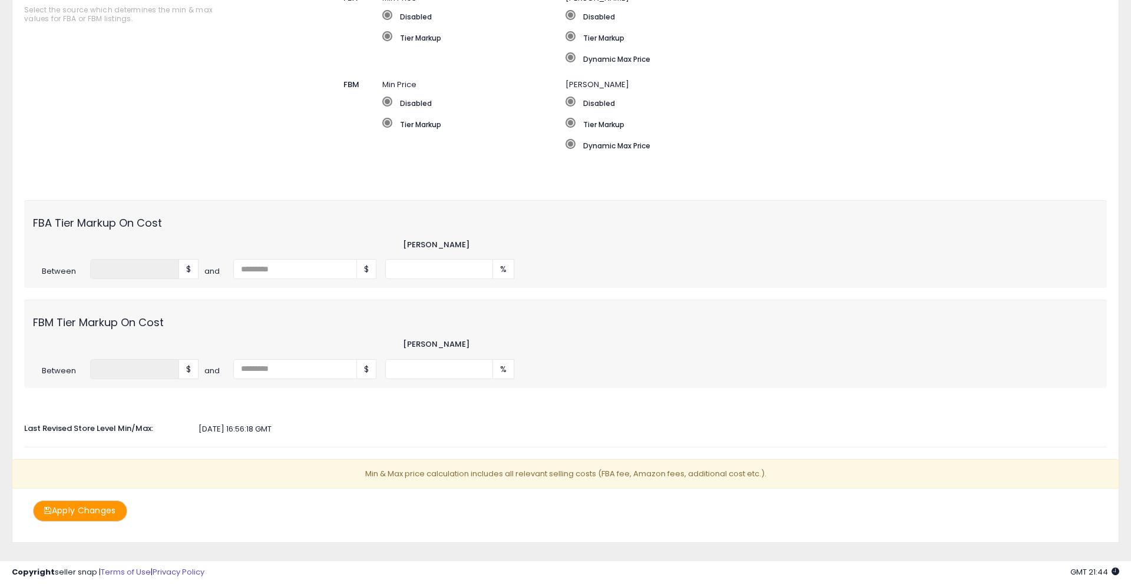
scroll to position [272, 0]
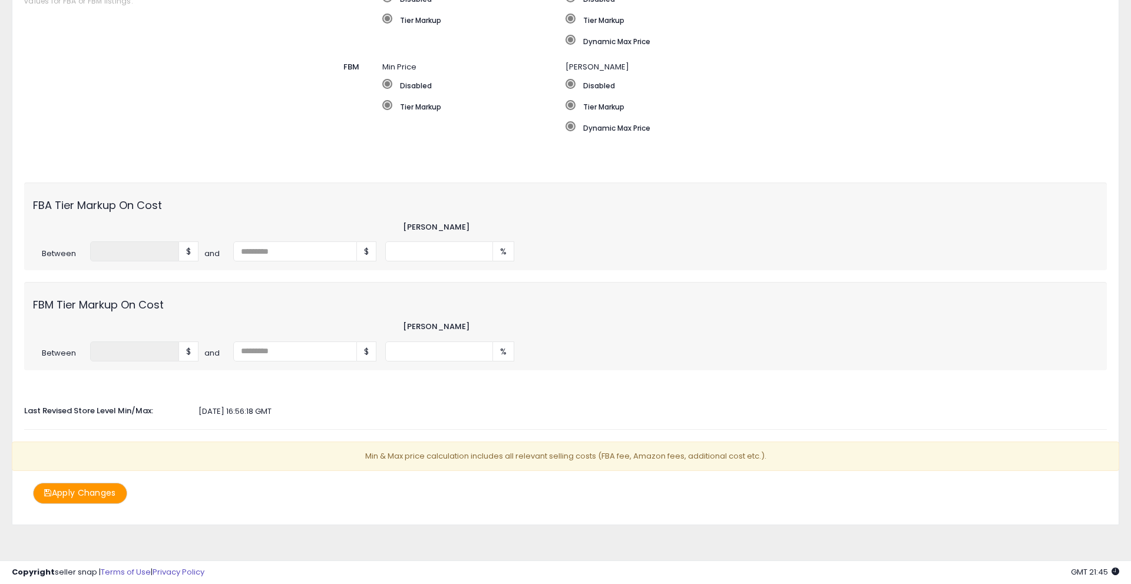
click at [452, 240] on div "FBA Tier Markup On Cost Min Markup Between * $ and $ ** %" at bounding box center [565, 227] width 1082 height 88
click at [445, 252] on input "**" at bounding box center [439, 251] width 108 height 20
type input "*"
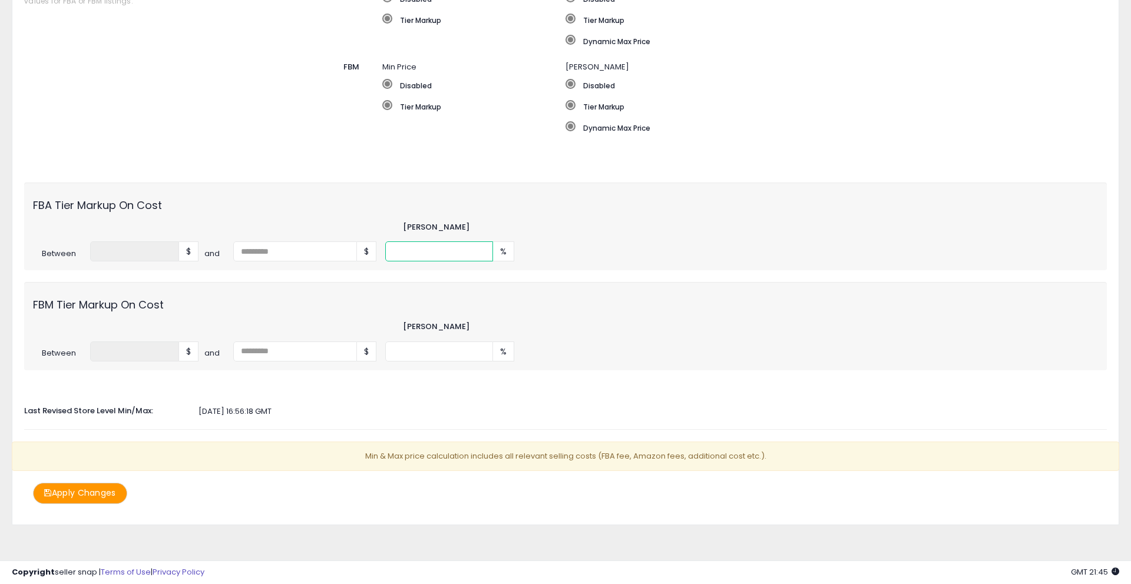
type input "**"
click at [451, 402] on div "Min & Max Source Select the source which determines the min & max values for FB…" at bounding box center [565, 410] width 1100 height 16
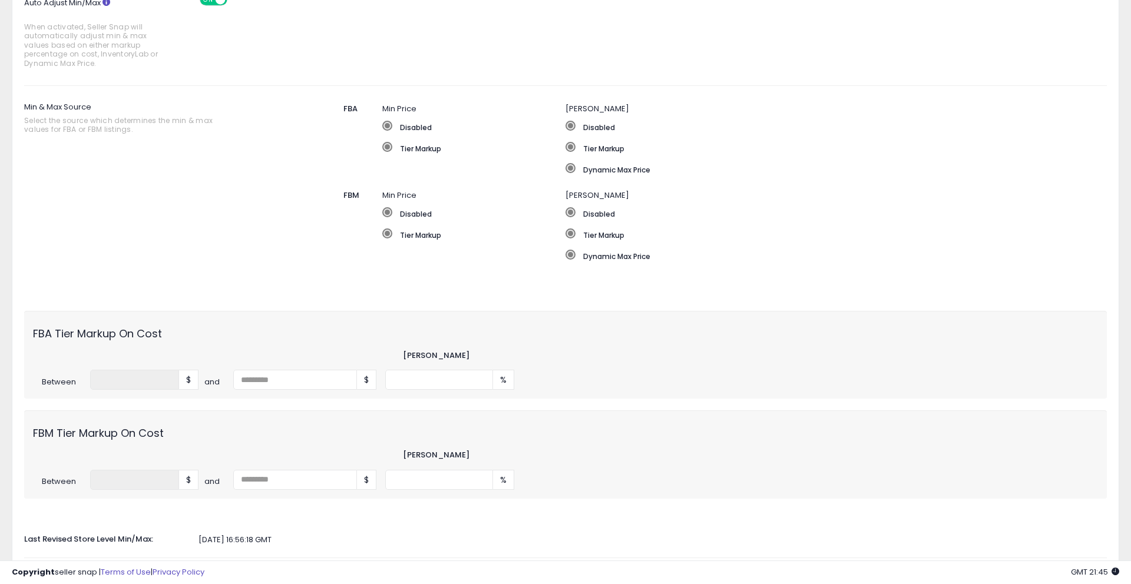
scroll to position [0, 0]
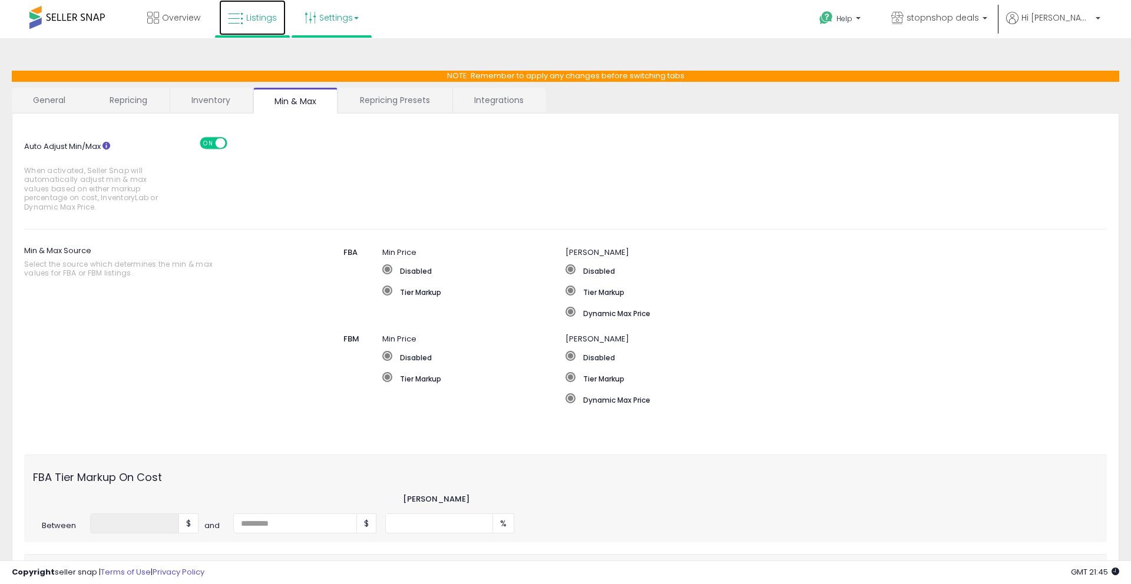
click at [268, 21] on span "Listings" at bounding box center [261, 18] width 31 height 12
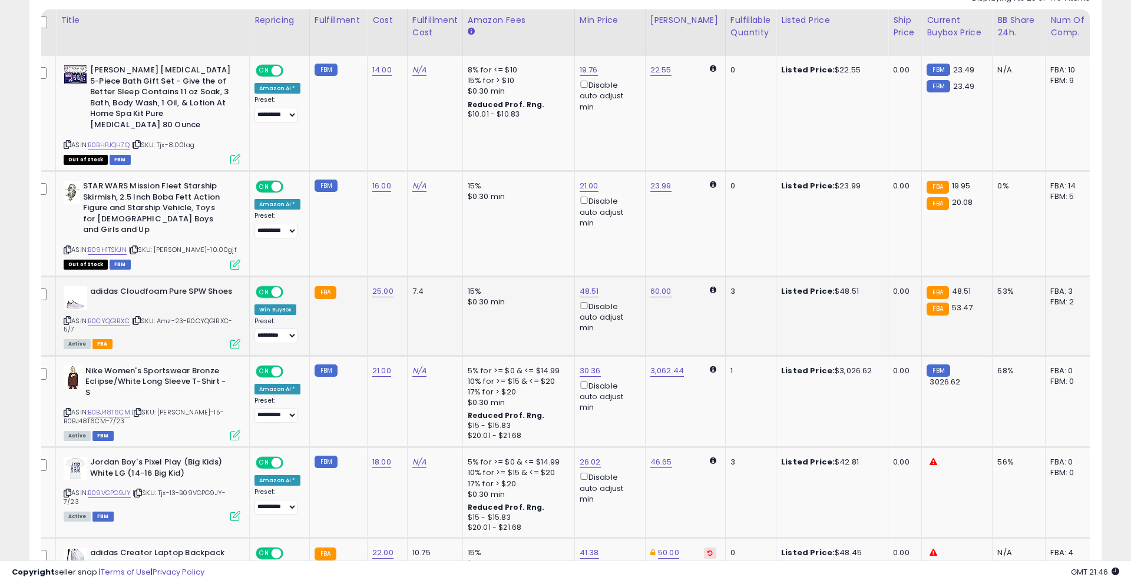
scroll to position [564, 0]
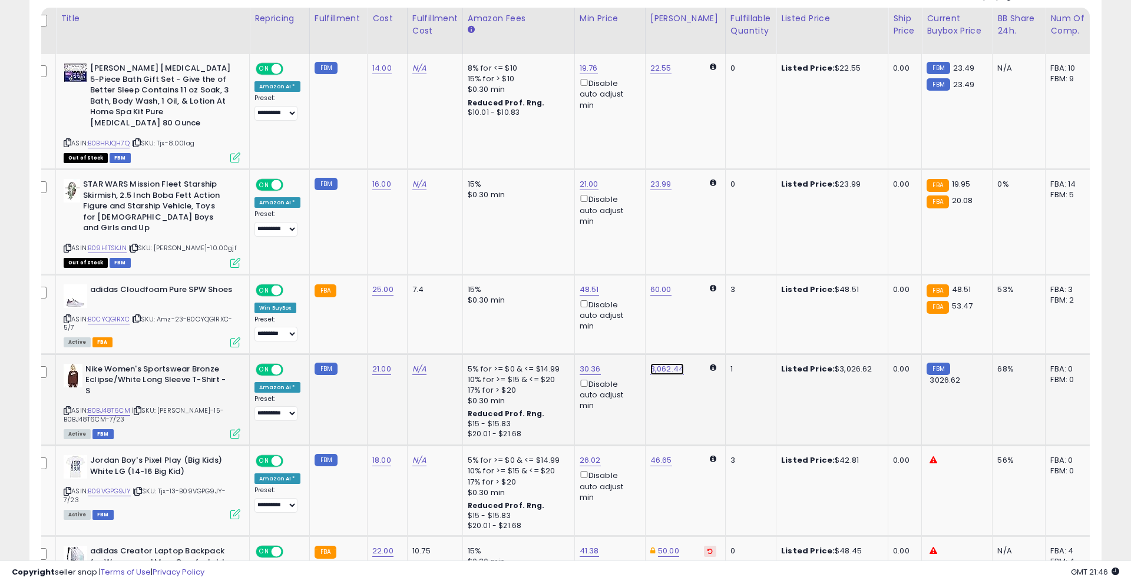
click at [666, 74] on link "3,062.44" at bounding box center [660, 68] width 21 height 12
type input "**"
click at [702, 316] on icon "submit" at bounding box center [698, 316] width 7 height 7
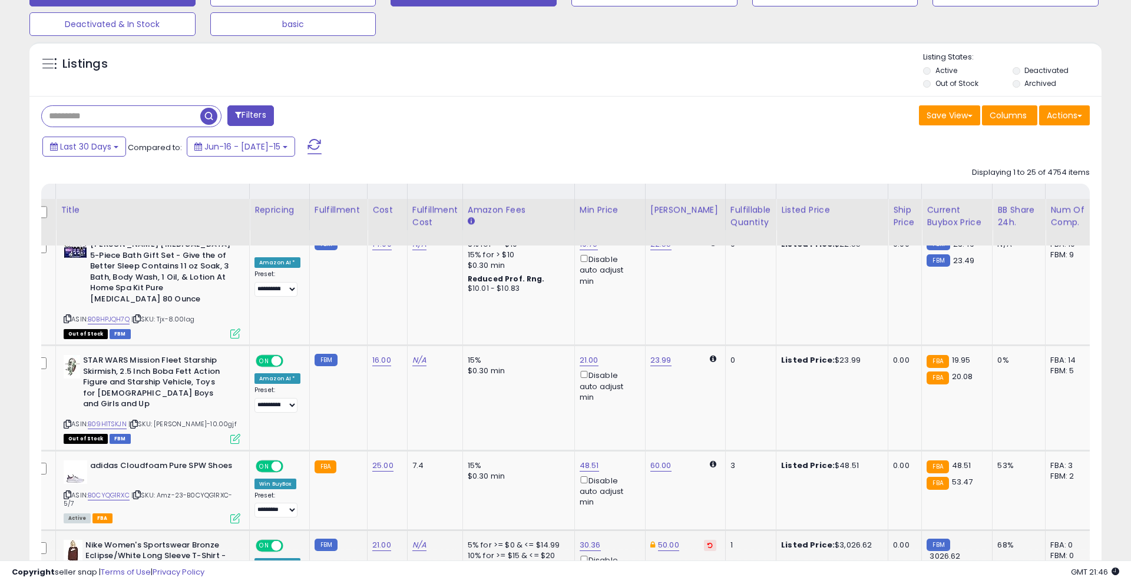
scroll to position [0, 0]
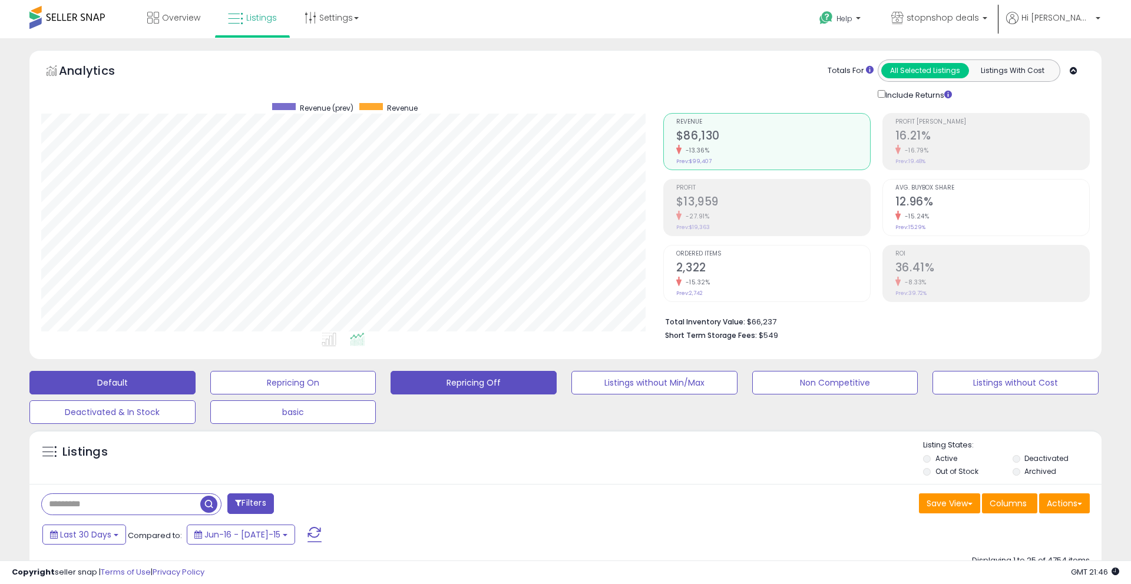
click at [376, 386] on button "Repricing Off" at bounding box center [293, 383] width 166 height 24
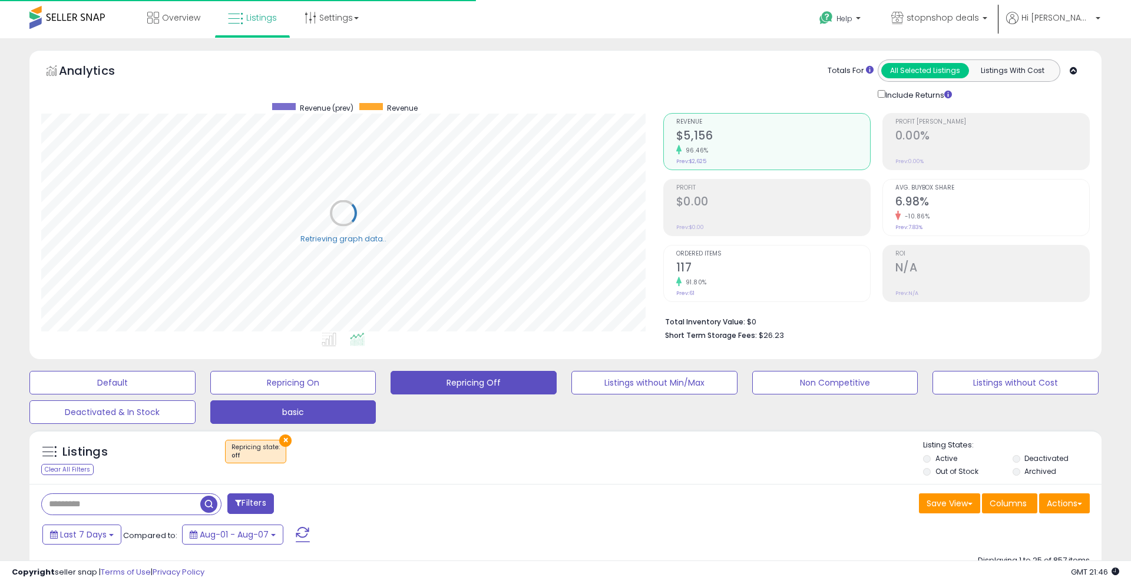
click at [195, 395] on button "basic" at bounding box center [112, 383] width 166 height 24
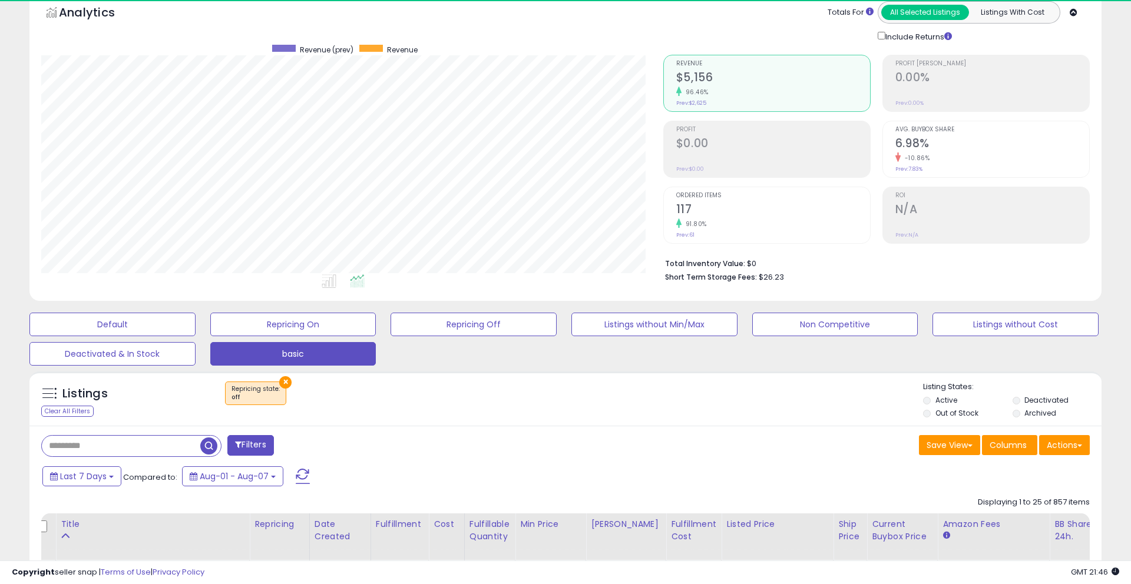
scroll to position [241, 621]
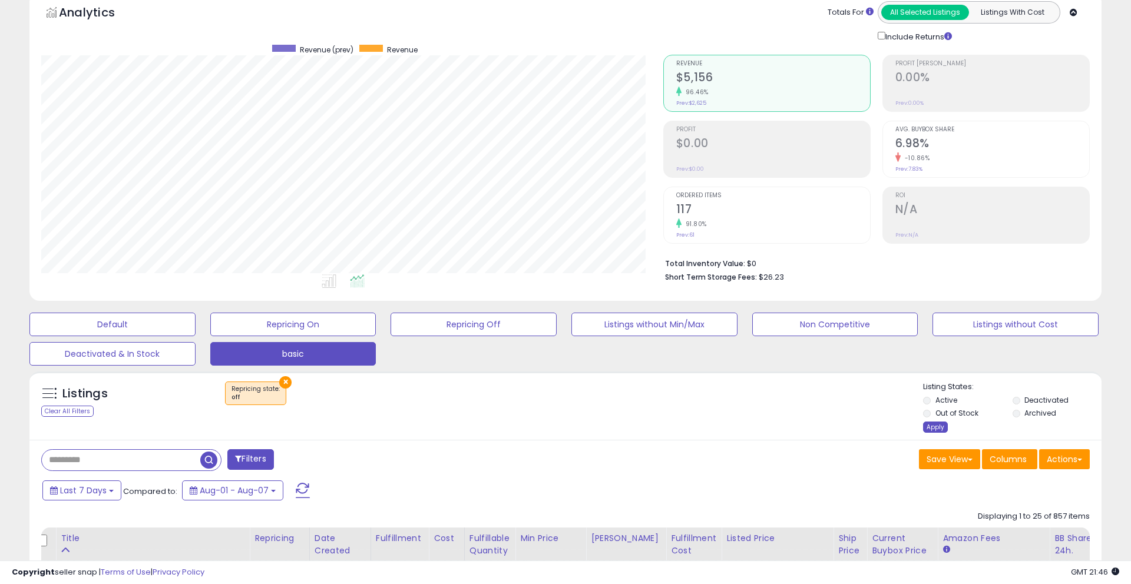
click at [928, 426] on div "Apply" at bounding box center [935, 427] width 25 height 11
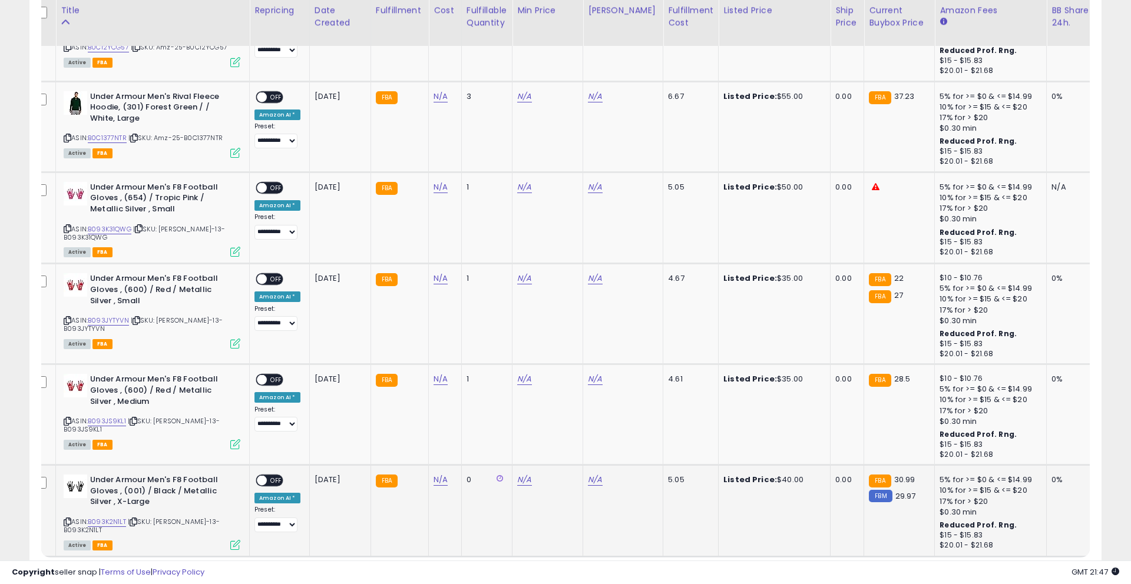
scroll to position [2430, 0]
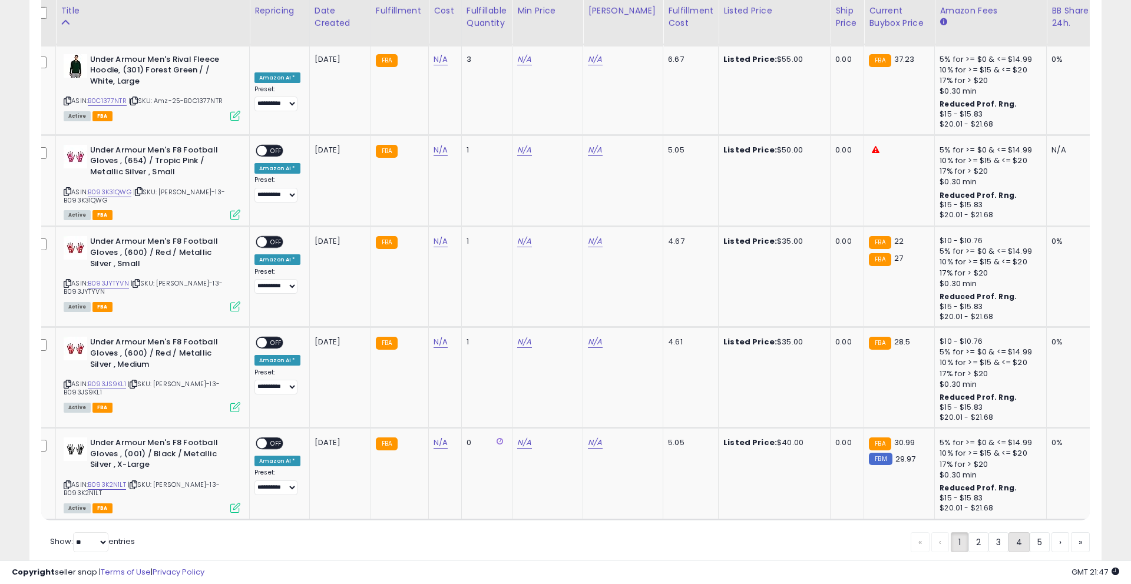
click at [1071, 532] on link "5" at bounding box center [1080, 542] width 19 height 20
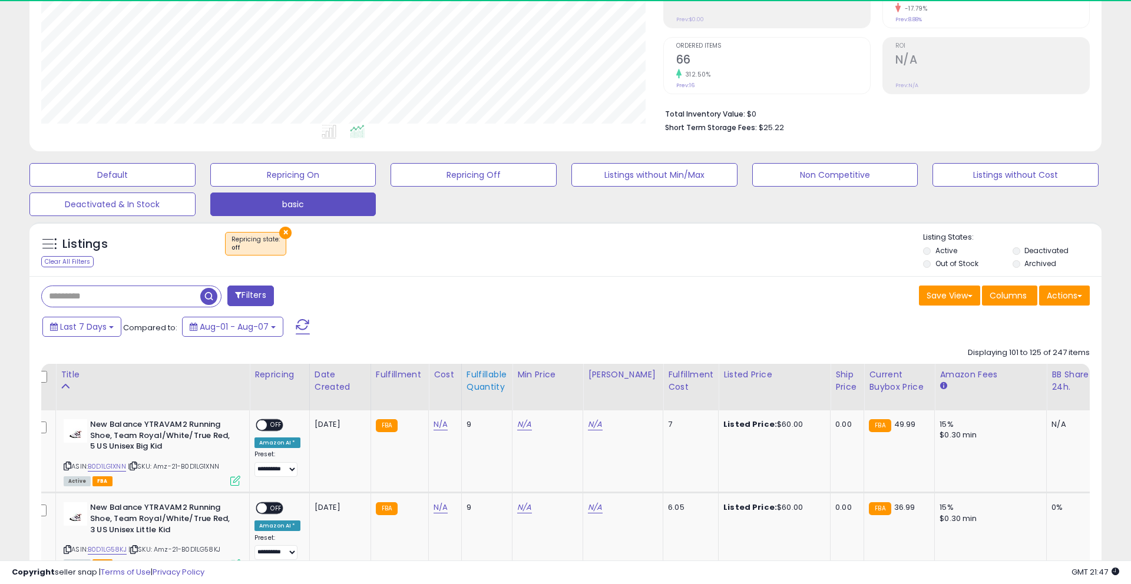
scroll to position [209, 0]
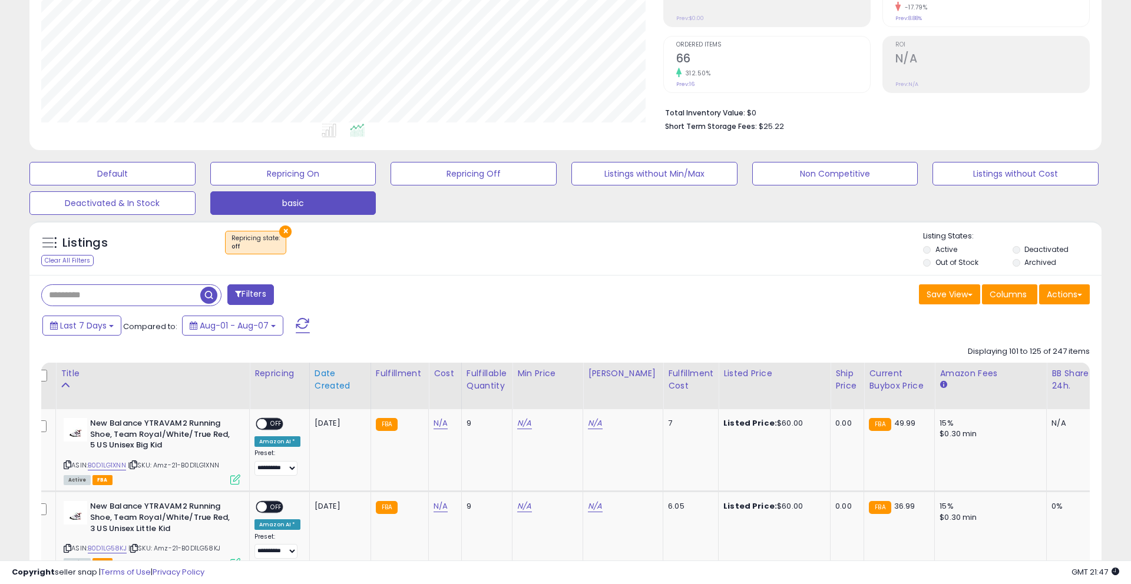
click at [322, 380] on div "Date Created" at bounding box center [339, 379] width 51 height 25
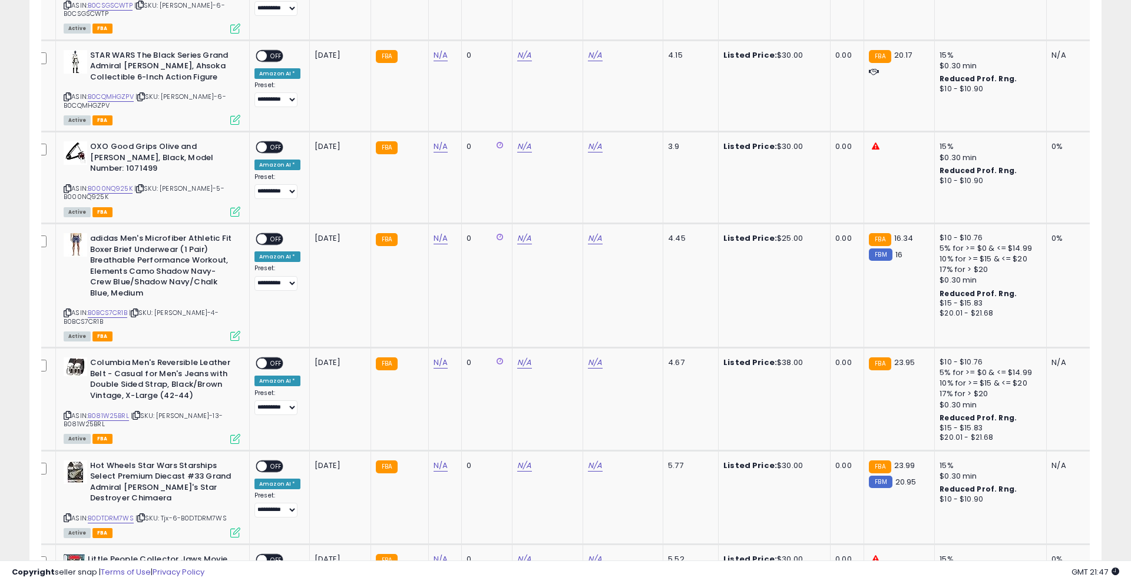
scroll to position [2378, 0]
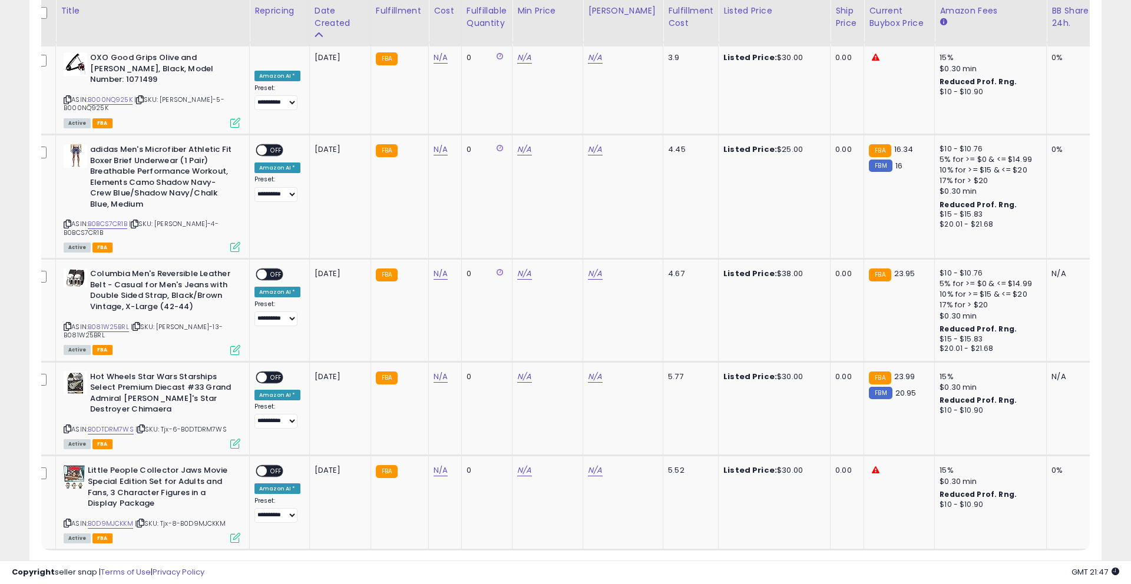
click at [1071, 562] on link "5" at bounding box center [1080, 572] width 19 height 20
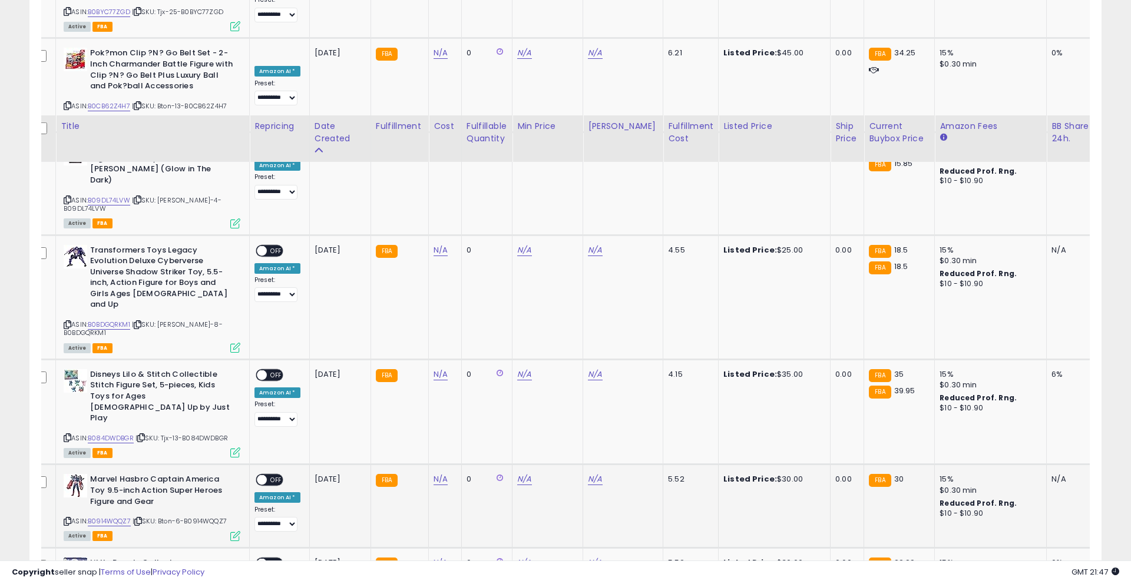
scroll to position [2318, 0]
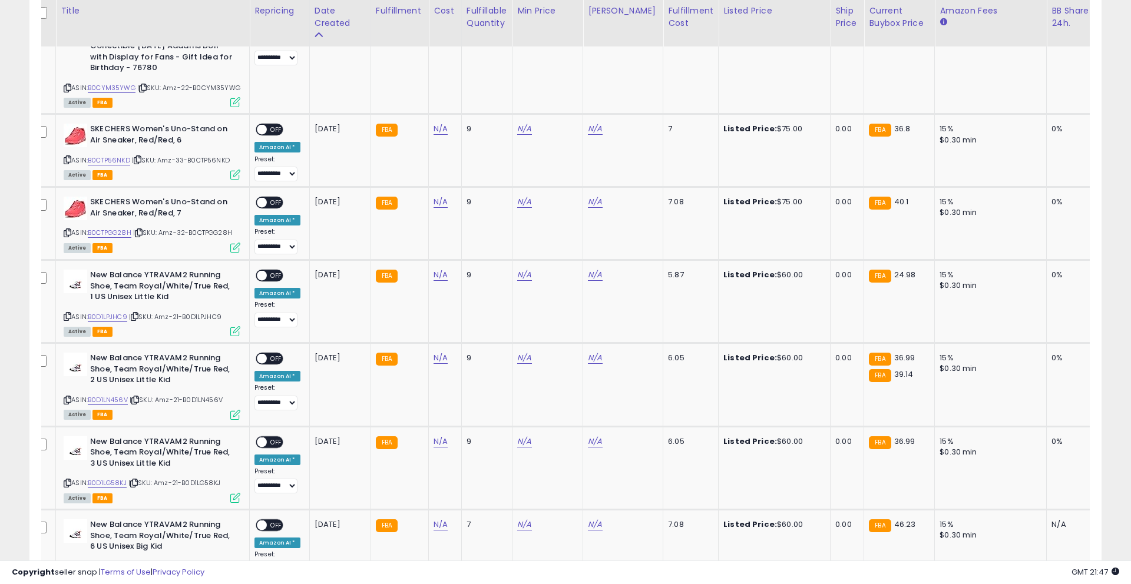
scroll to position [2384, 0]
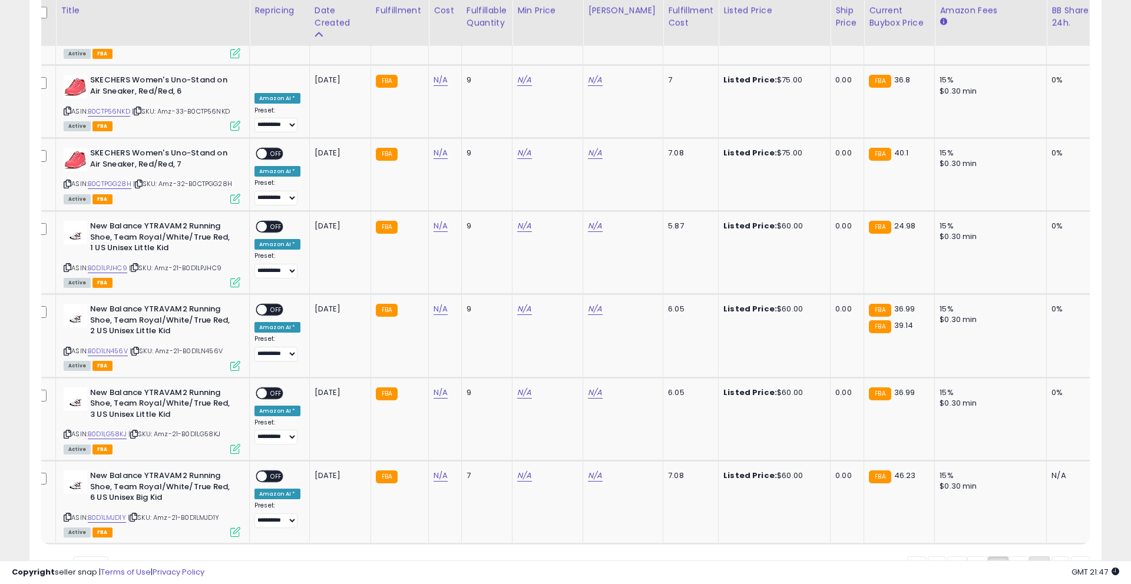
click at [1071, 556] on link "9" at bounding box center [1080, 566] width 19 height 20
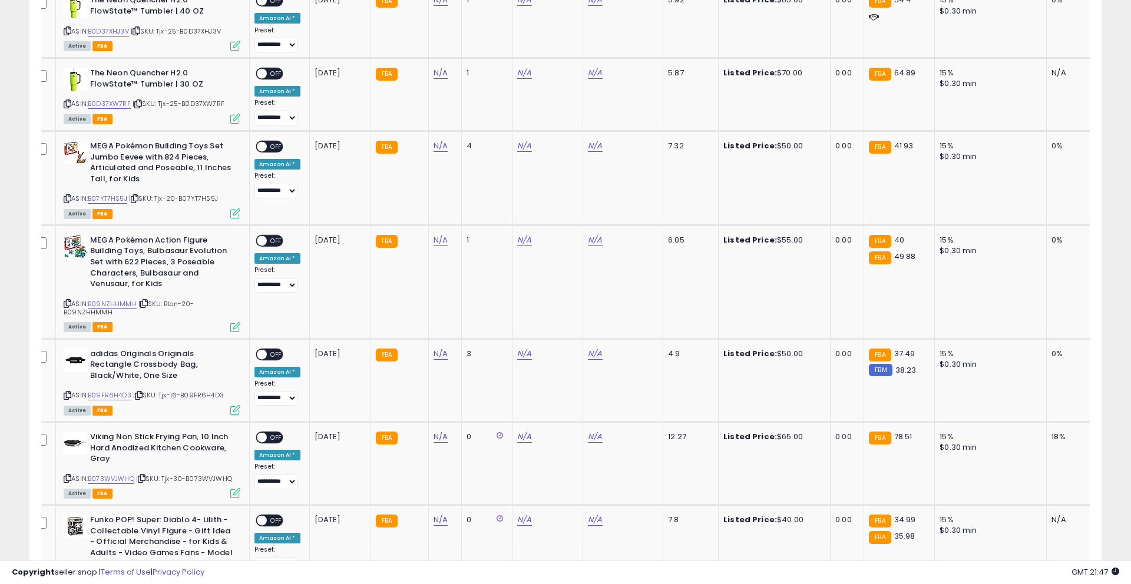
scroll to position [2403, 0]
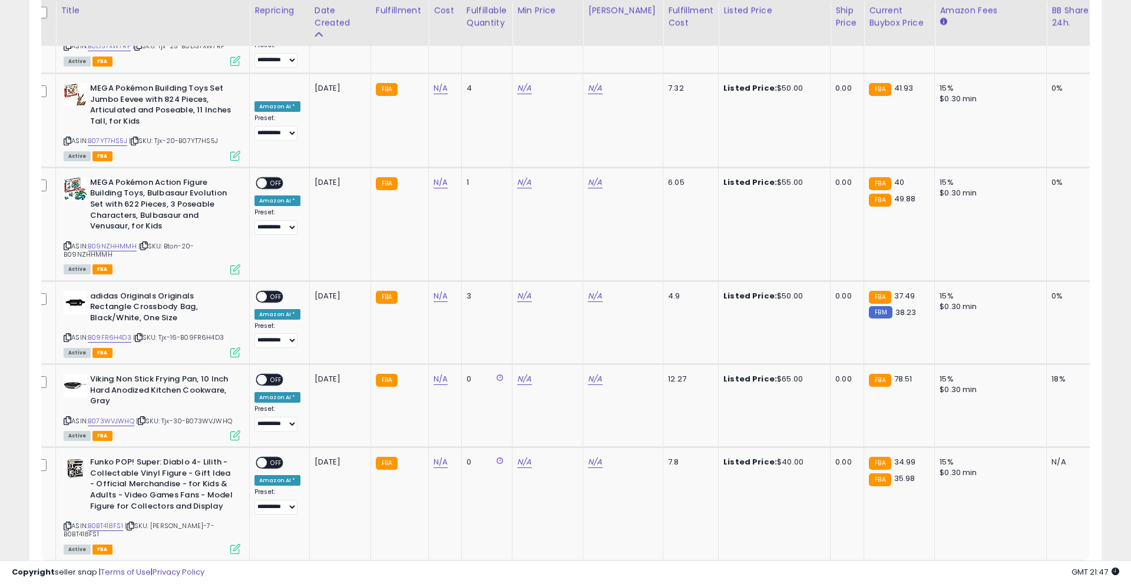
drag, startPoint x: 1030, startPoint y: 508, endPoint x: 778, endPoint y: 450, distance: 258.7
click at [1071, 574] on link "10" at bounding box center [1080, 584] width 19 height 20
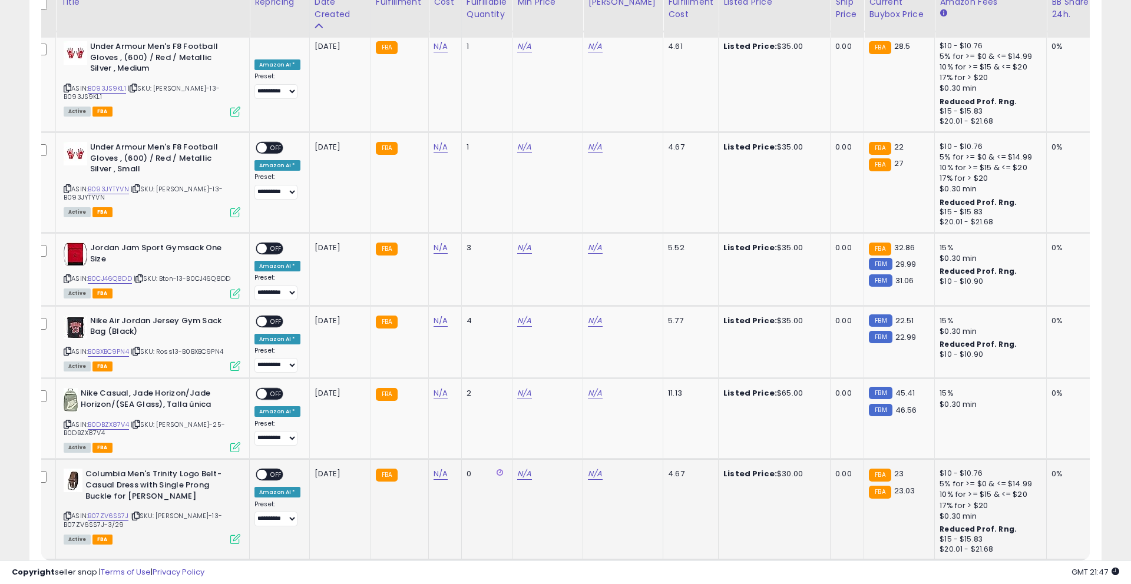
scroll to position [2196, 0]
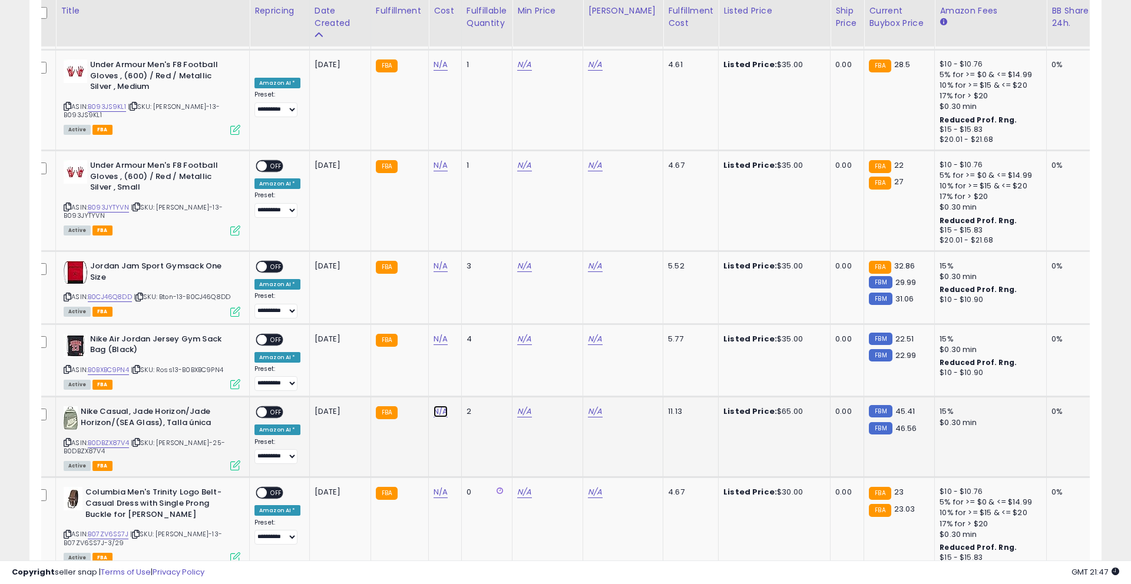
type input "**"
click button "submit" at bounding box center [475, 311] width 20 height 18
click at [773, 406] on div "Listed Price: $65.00" at bounding box center [774, 411] width 98 height 11
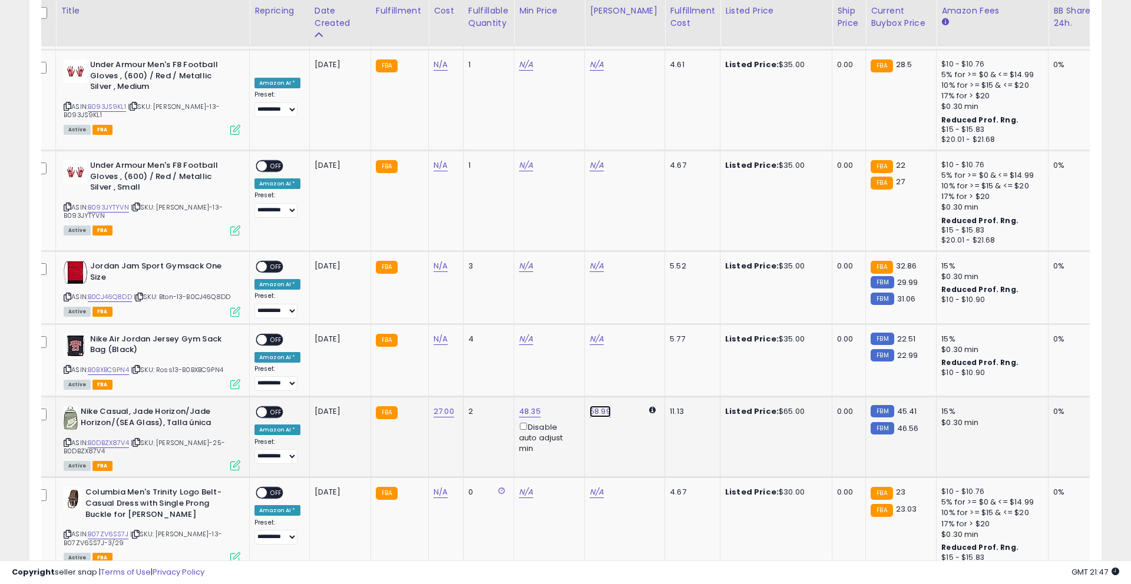
click at [582, 304] on input "*****" at bounding box center [567, 300] width 105 height 20
type input "**"
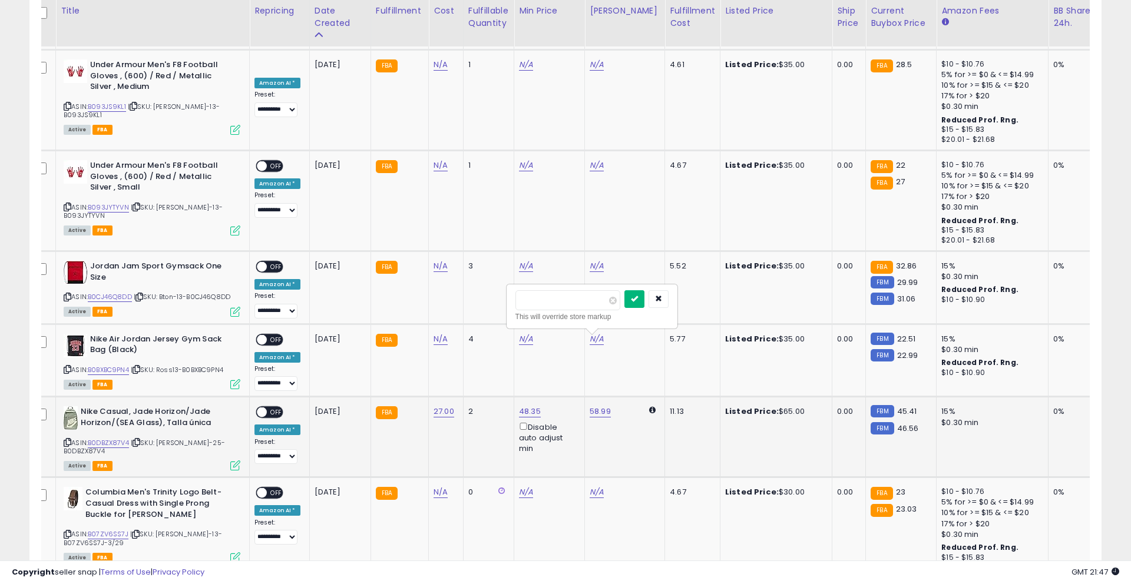
click at [644, 301] on button "submit" at bounding box center [634, 299] width 20 height 18
click at [278, 407] on span "OFF" at bounding box center [276, 412] width 19 height 10
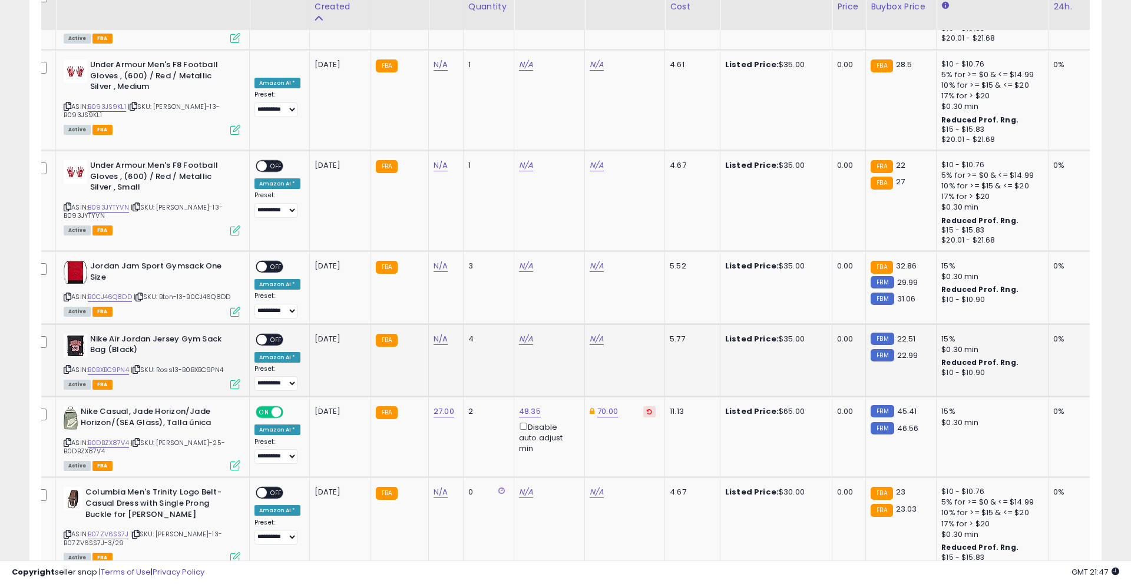
scroll to position [2175, 0]
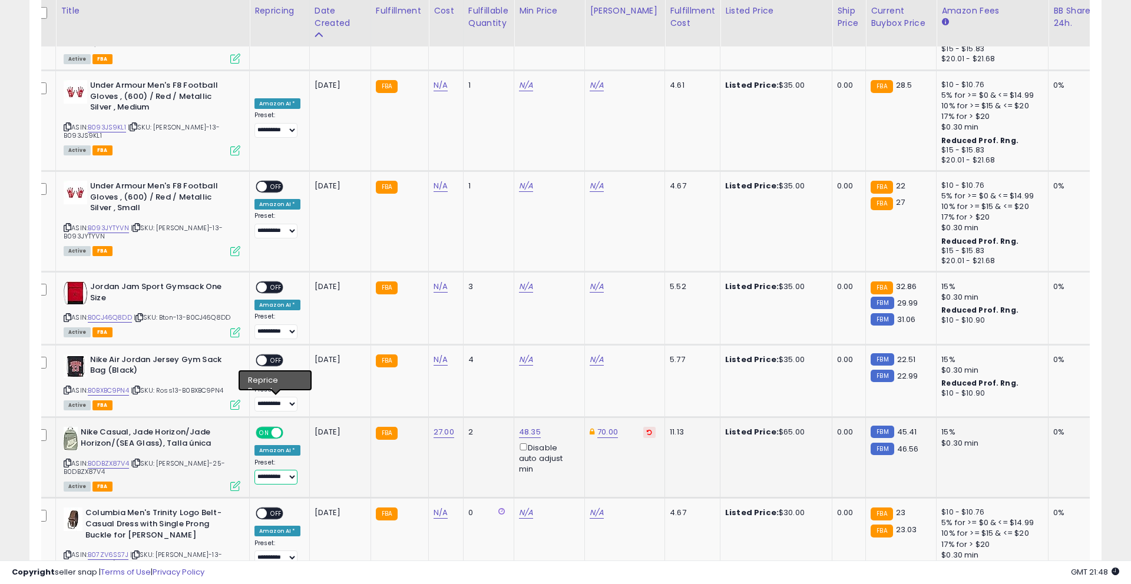
click at [281, 470] on select "**********" at bounding box center [275, 477] width 43 height 15
click at [254, 470] on select "**********" at bounding box center [275, 477] width 43 height 15
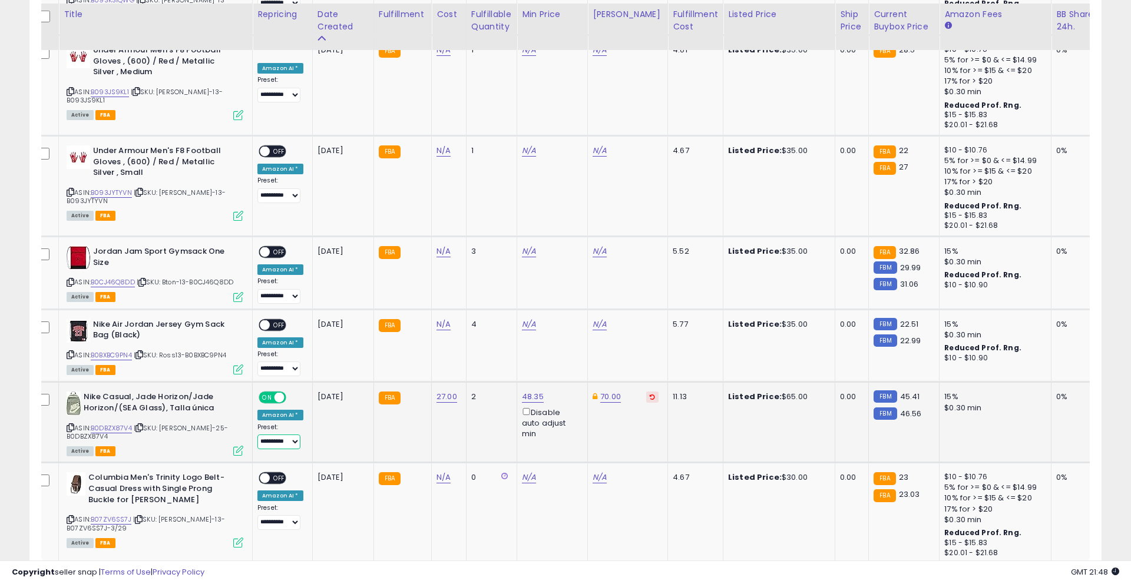
scroll to position [2214, 0]
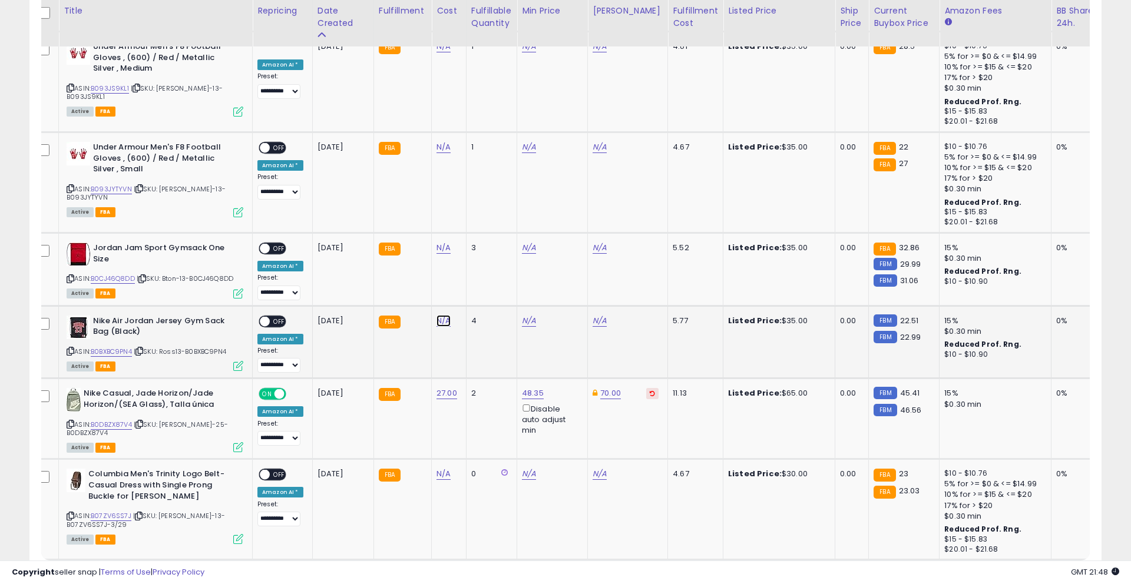
type input "***"
click button "submit" at bounding box center [478, 220] width 20 height 18
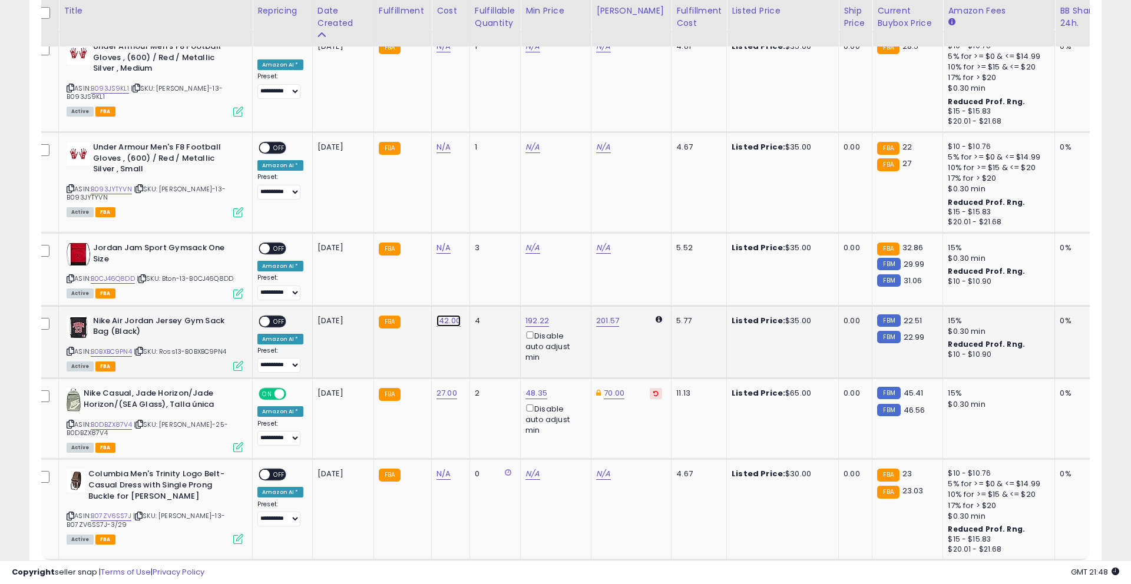
click at [438, 315] on link "142.00" at bounding box center [448, 321] width 24 height 12
click at [425, 219] on input "******" at bounding box center [415, 221] width 105 height 20
type input "***"
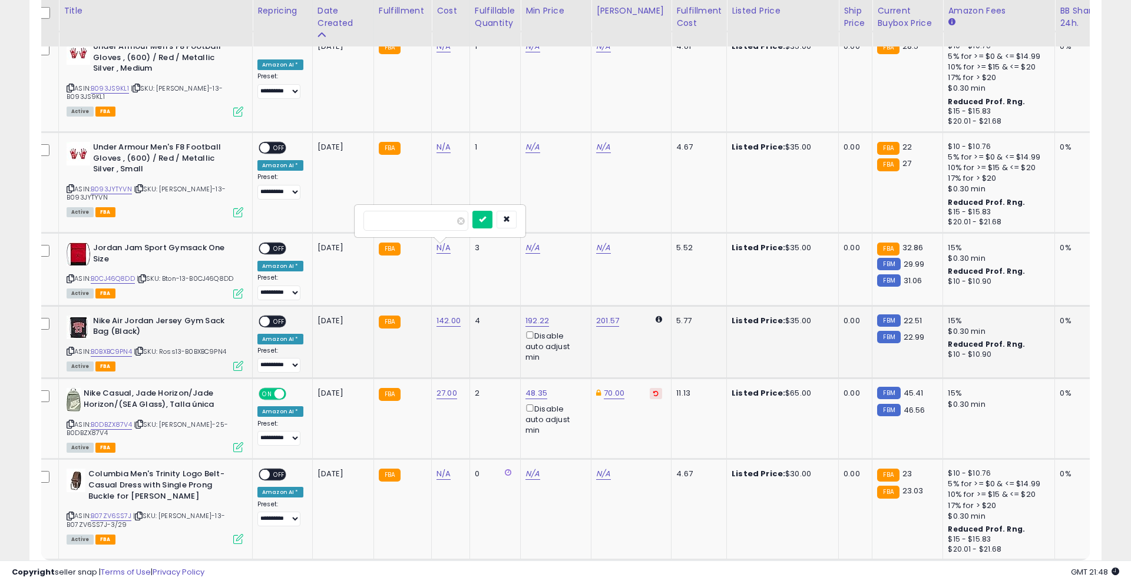
click button "submit" at bounding box center [482, 220] width 20 height 18
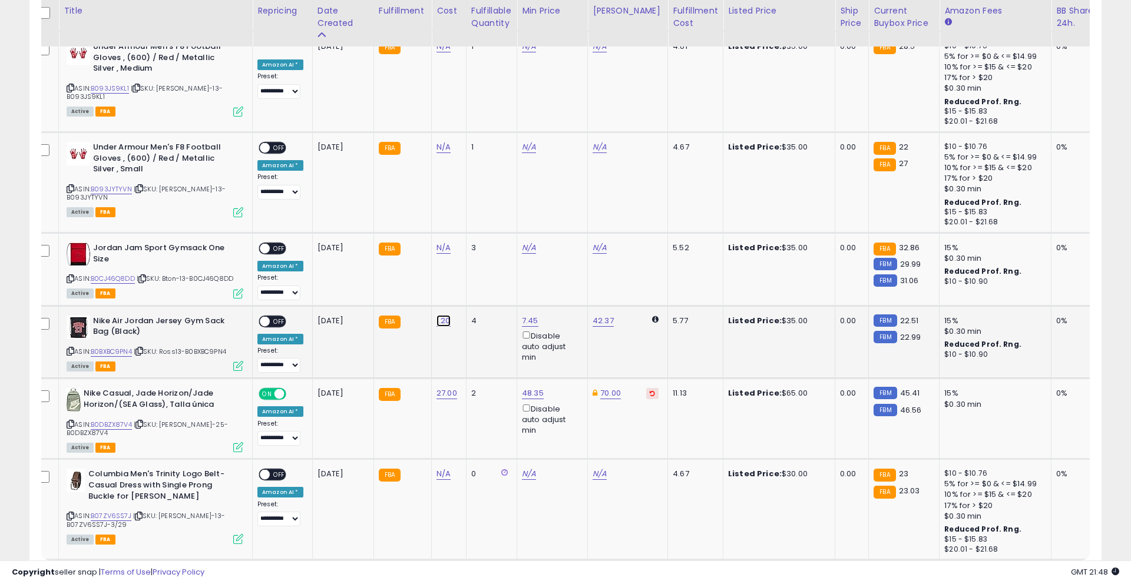
click at [442, 315] on link "1.20" at bounding box center [443, 321] width 14 height 12
click at [443, 227] on input "****" at bounding box center [410, 221] width 105 height 20
type input "****"
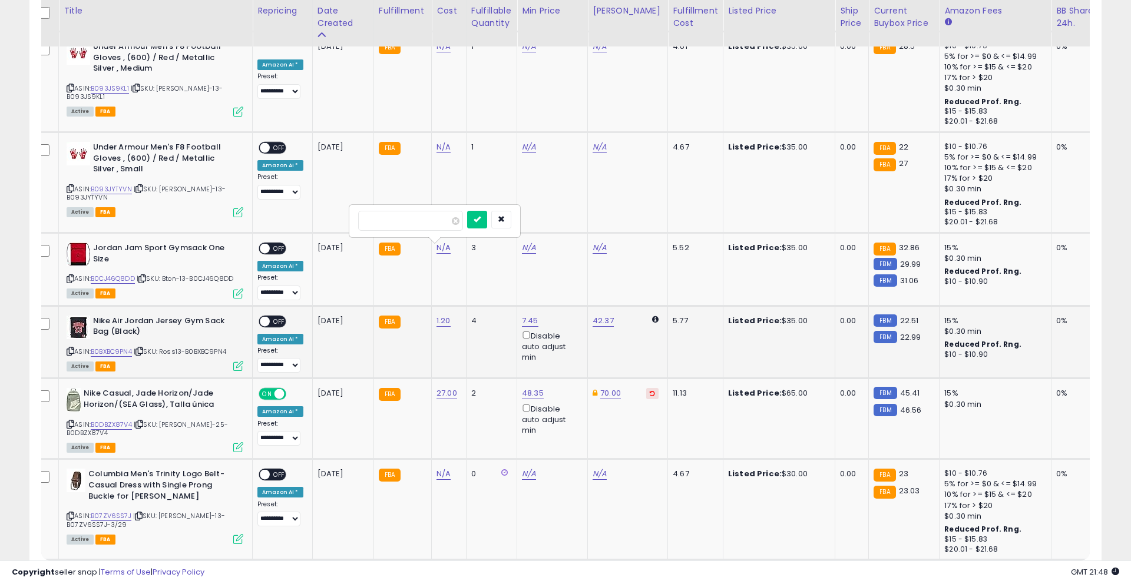
click button "submit" at bounding box center [477, 220] width 20 height 18
click at [779, 316] on div "Listed Price: $35.00" at bounding box center [777, 321] width 98 height 11
click at [281, 316] on span "OFF" at bounding box center [279, 321] width 19 height 10
click at [89, 572] on select "** **" at bounding box center [90, 582] width 35 height 20
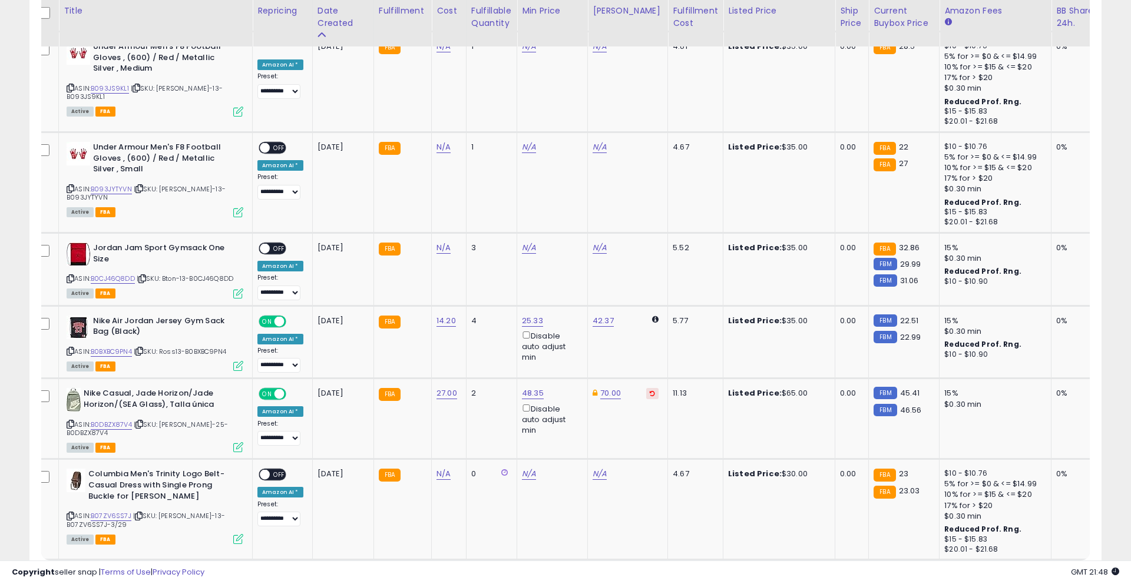
select select "**"
click at [74, 572] on select "** **" at bounding box center [90, 582] width 35 height 20
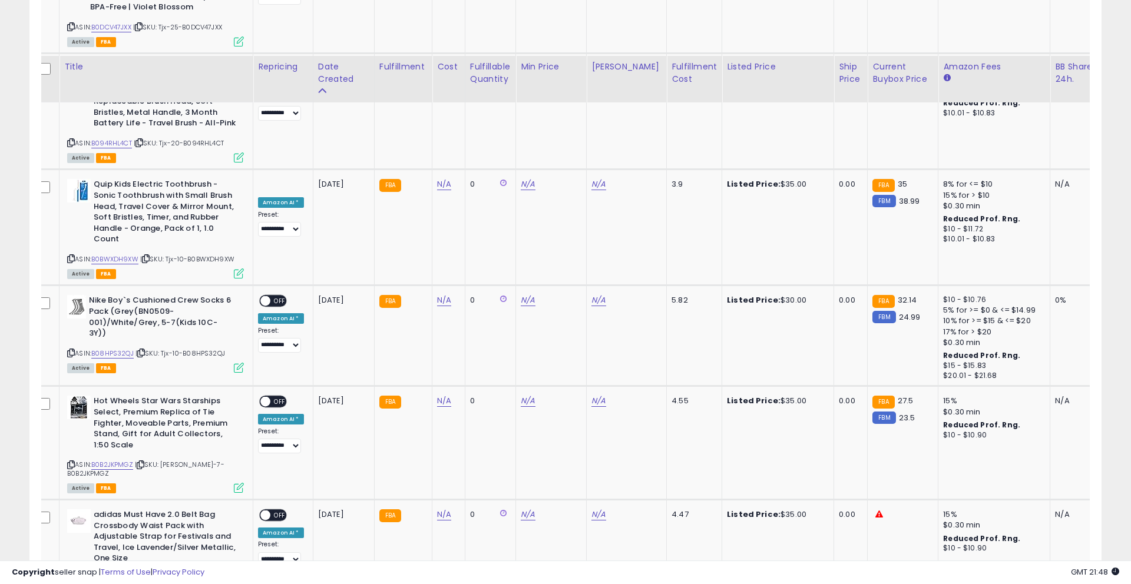
scroll to position [4737, 0]
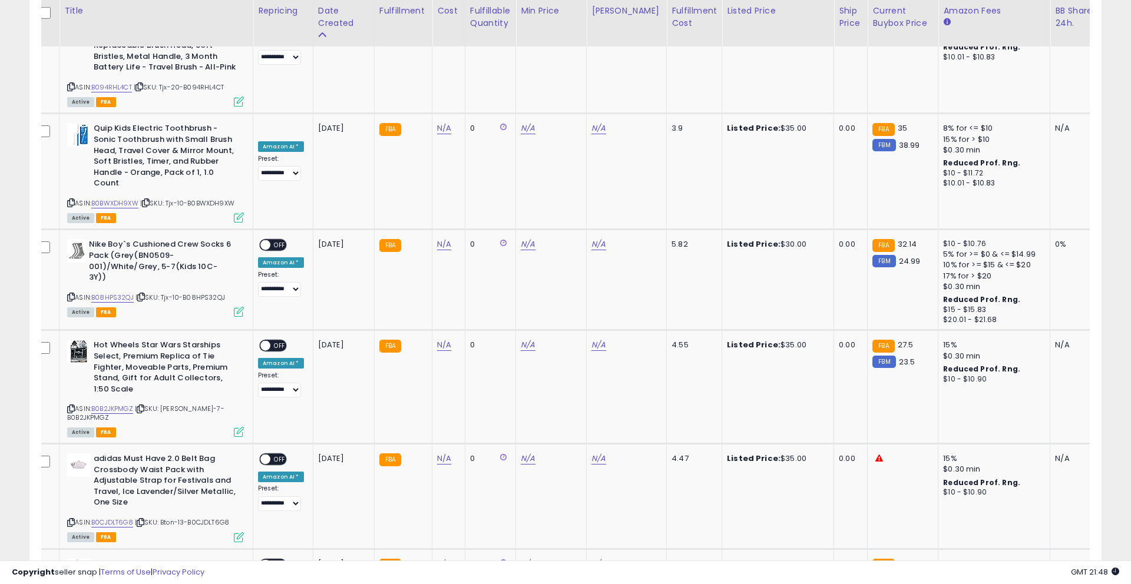
drag, startPoint x: 1045, startPoint y: 504, endPoint x: 921, endPoint y: 449, distance: 136.0
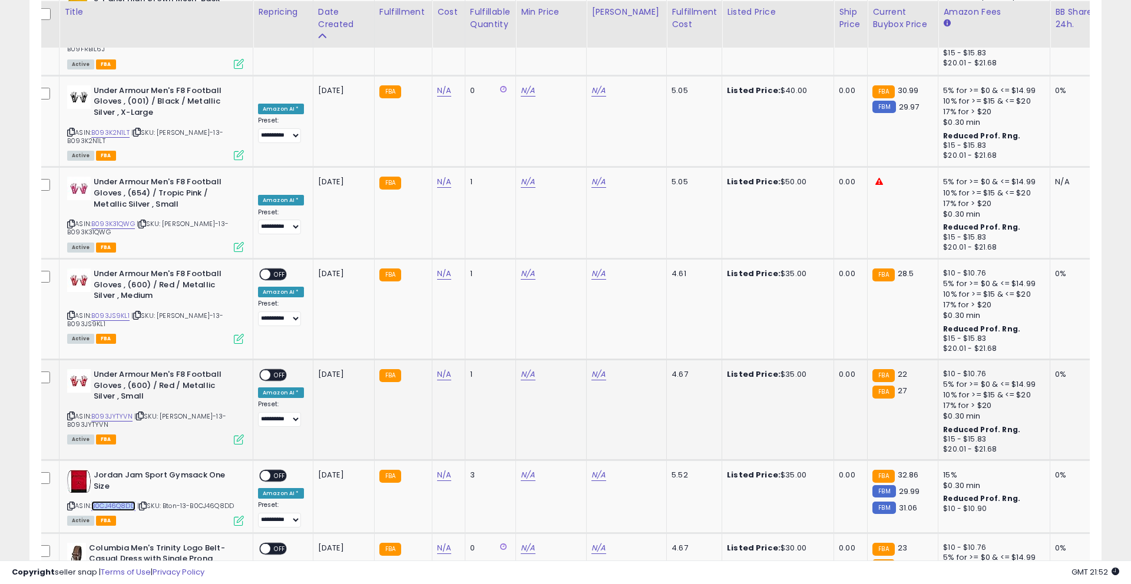
scroll to position [4334, 0]
